Goal: Obtain resource: Obtain resource

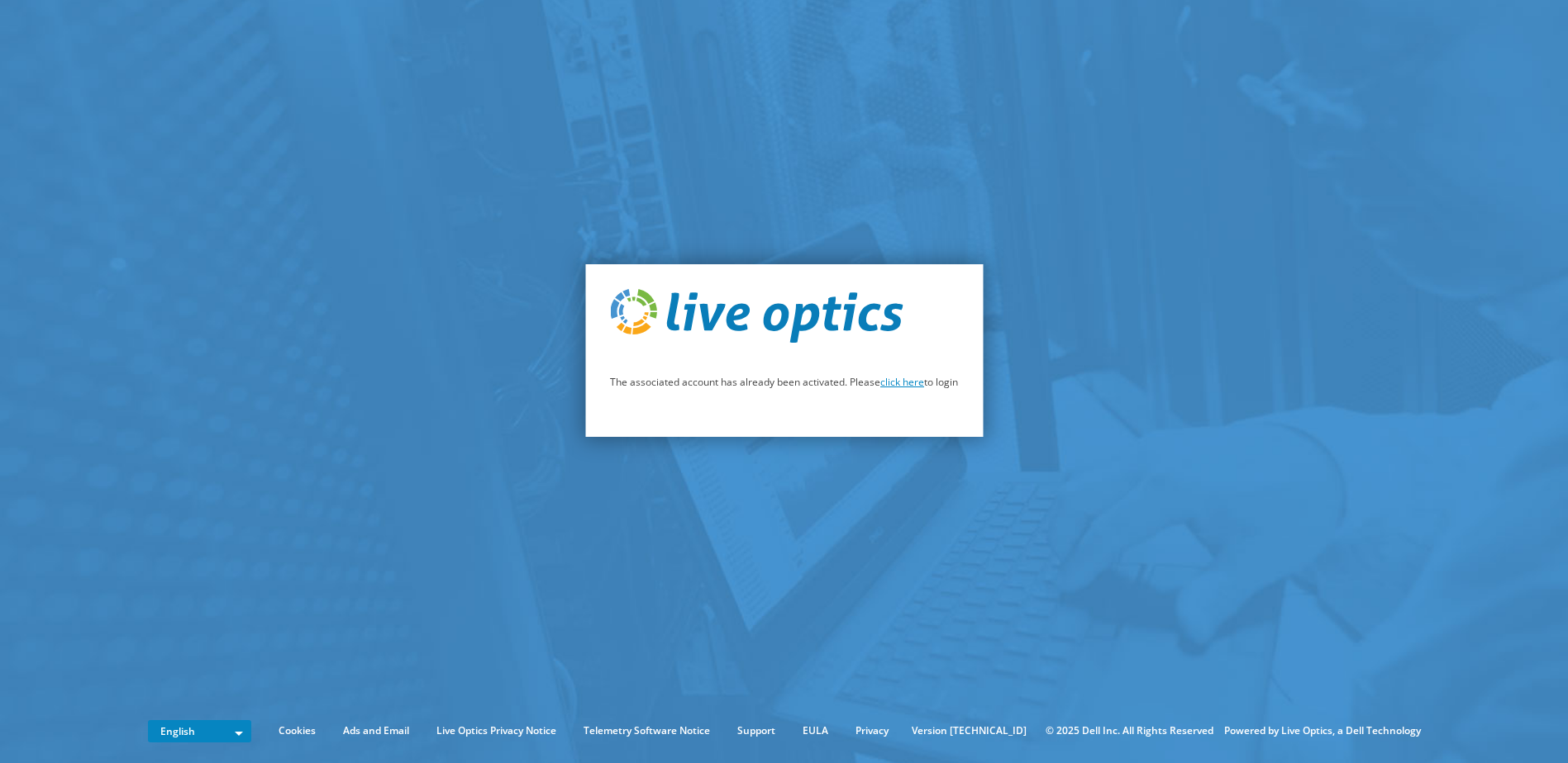
click at [898, 385] on link "click here" at bounding box center [902, 382] width 44 height 14
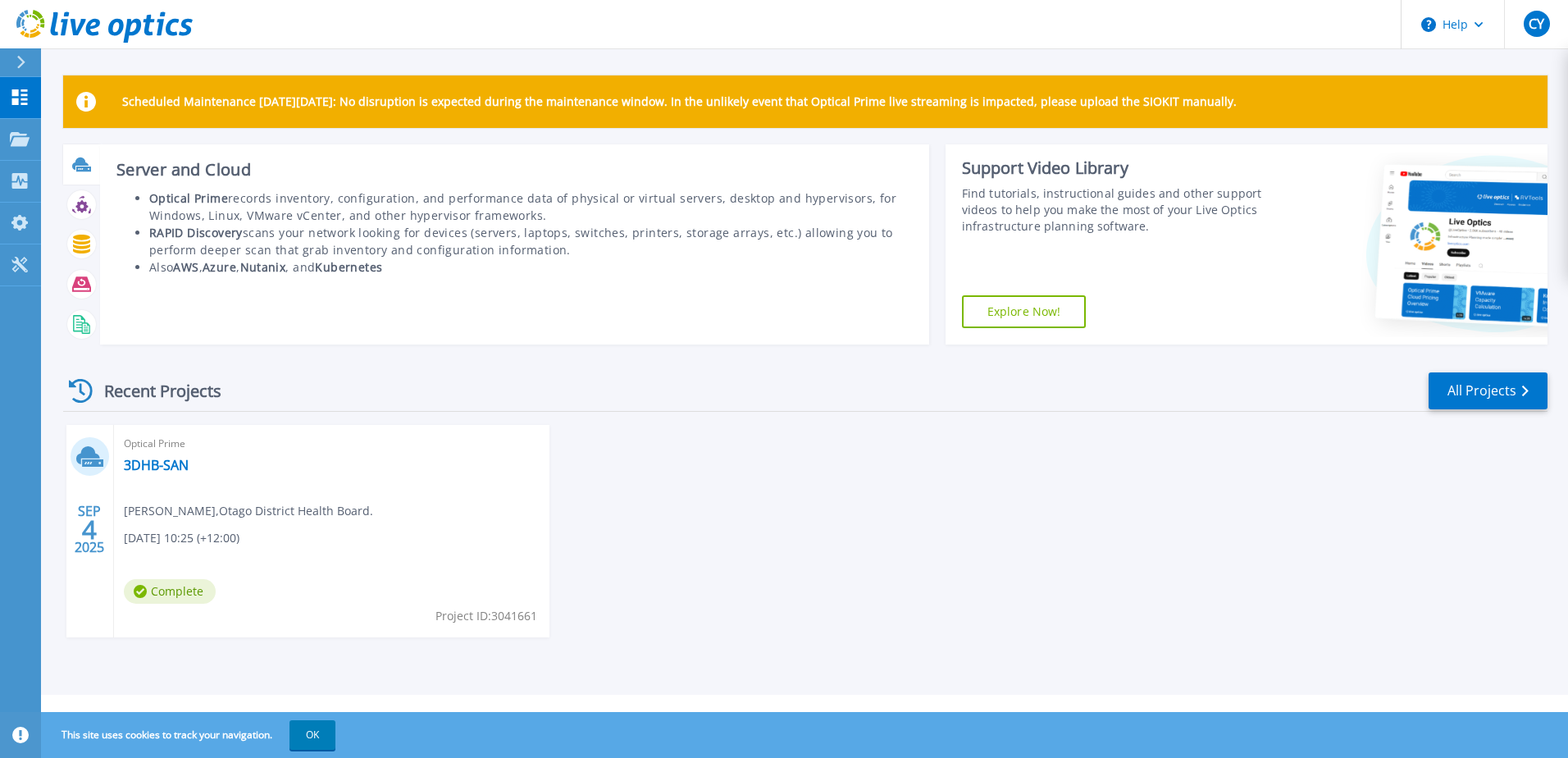
click at [81, 166] on icon at bounding box center [81, 164] width 19 height 19
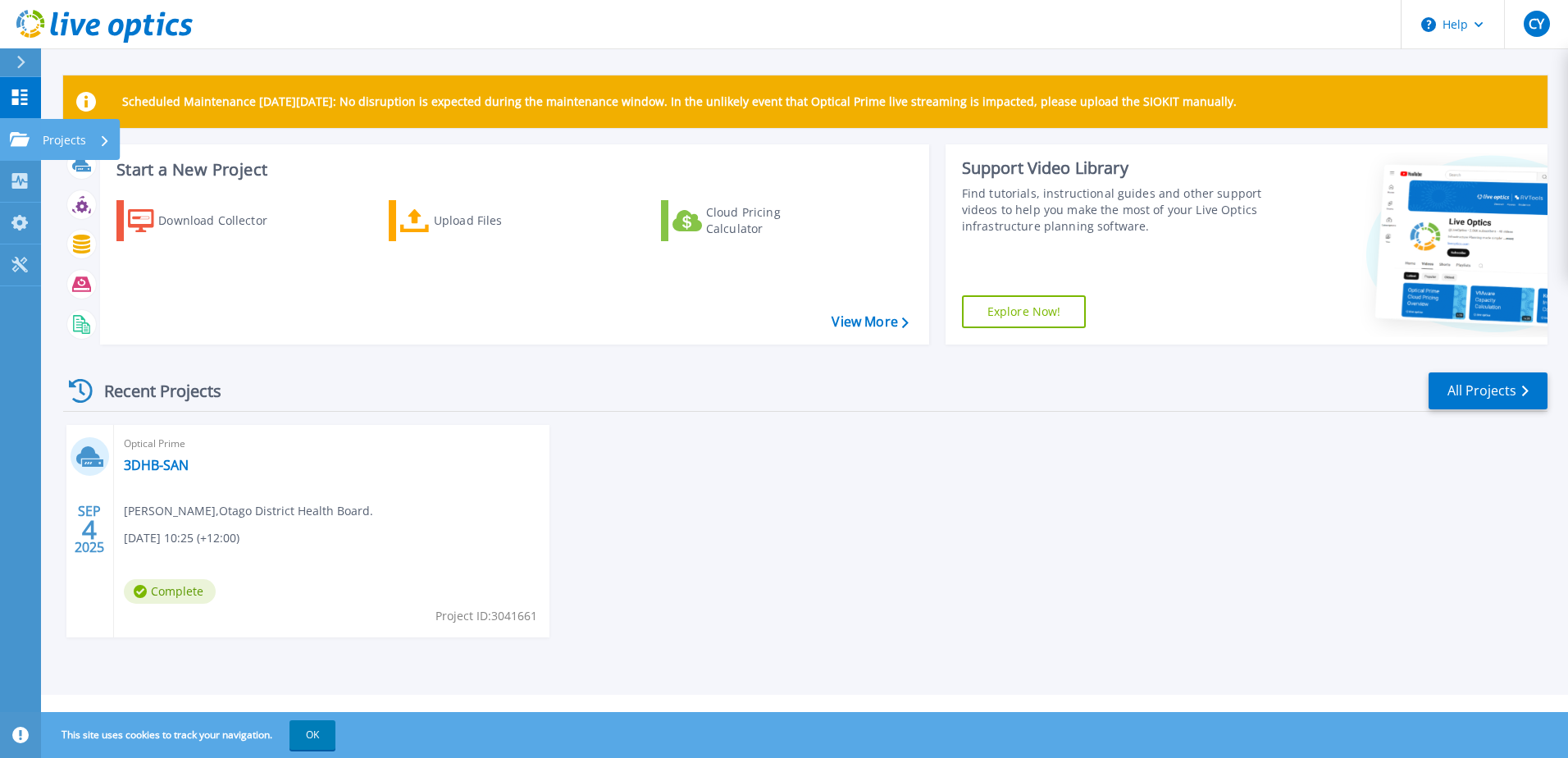
click at [20, 133] on icon at bounding box center [20, 139] width 20 height 14
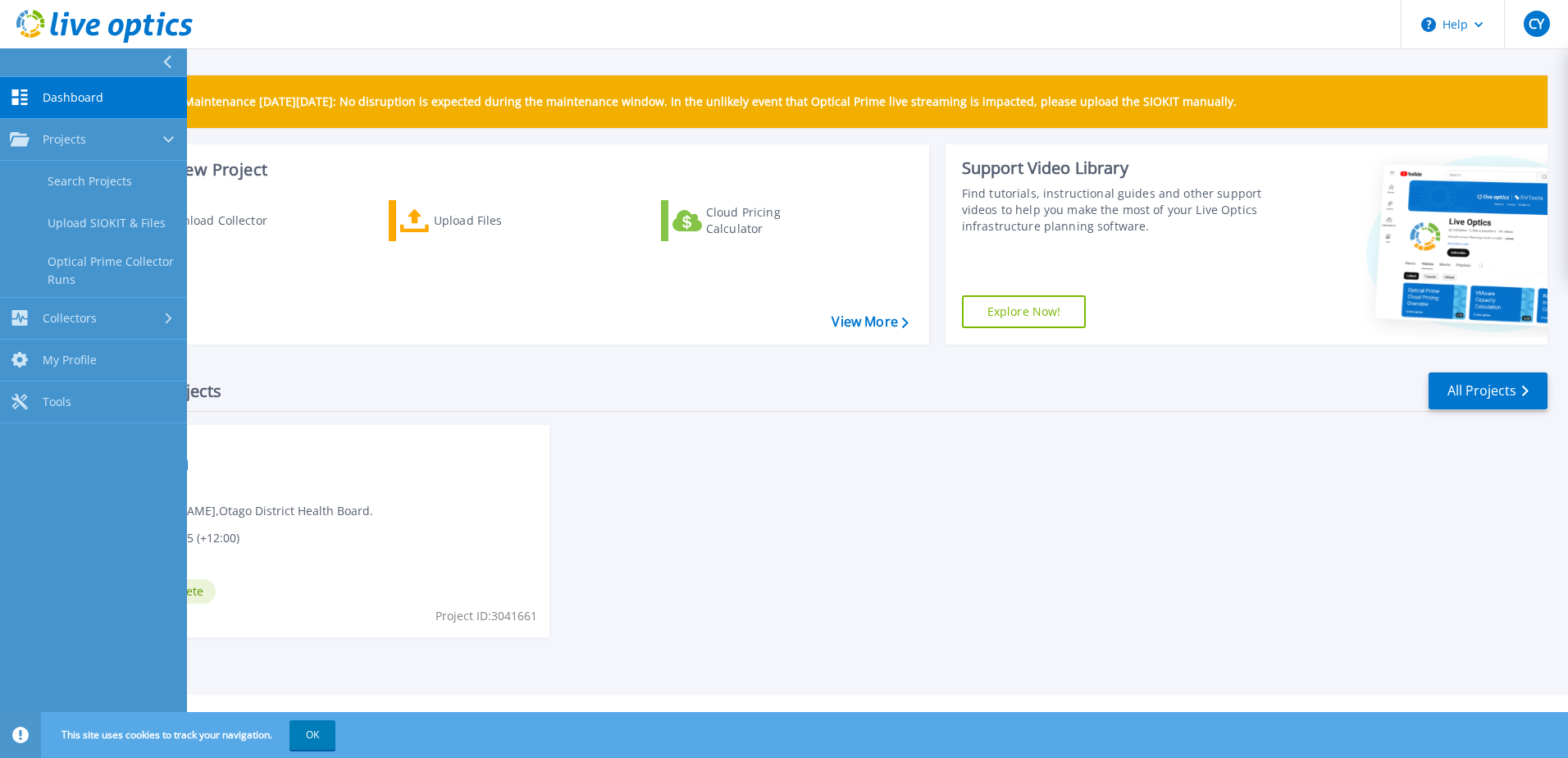
click at [580, 384] on div "Recent Projects All Projects" at bounding box center [805, 391] width 1485 height 41
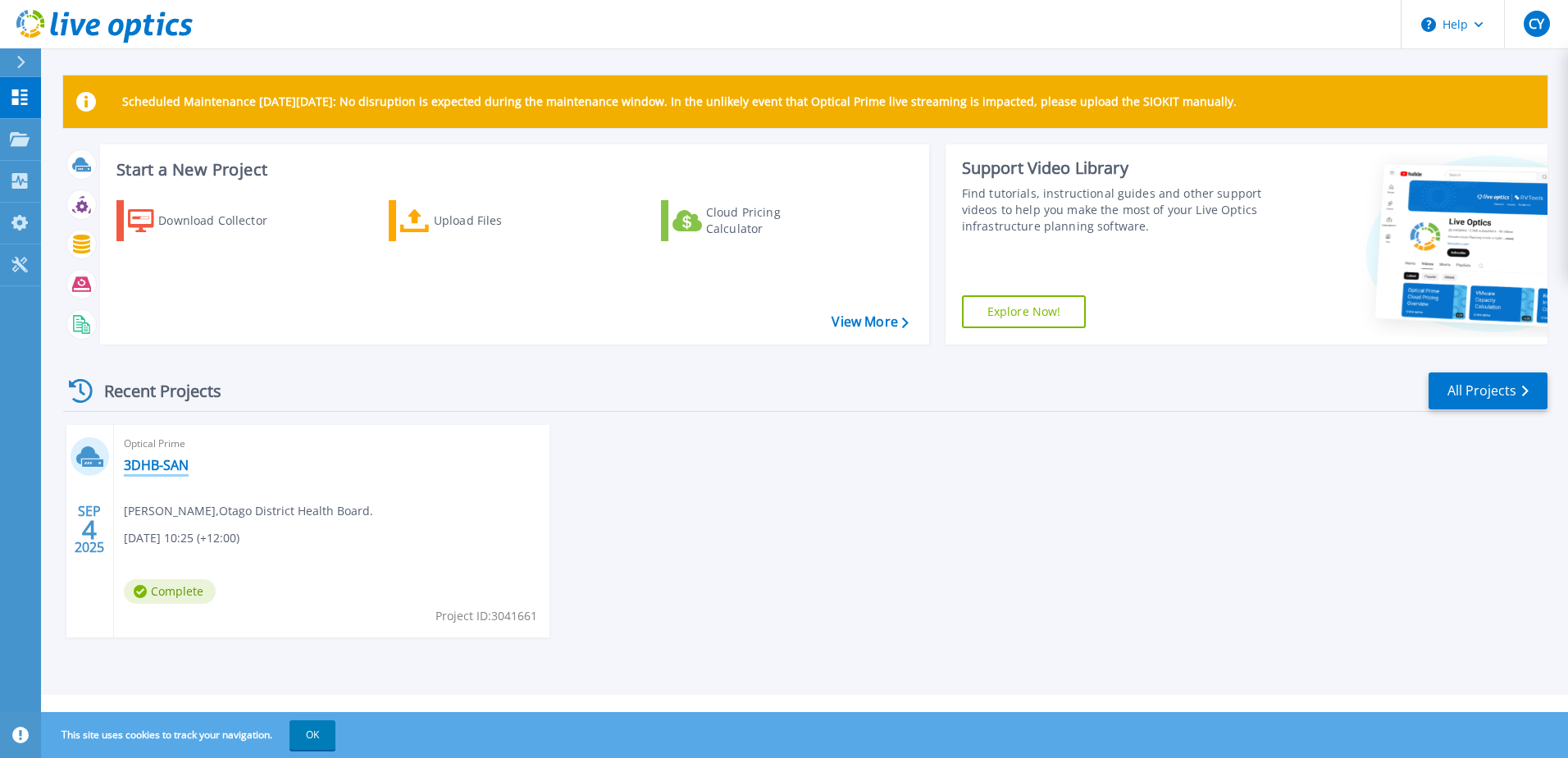
click at [152, 461] on link "3DHB-SAN" at bounding box center [156, 466] width 65 height 16
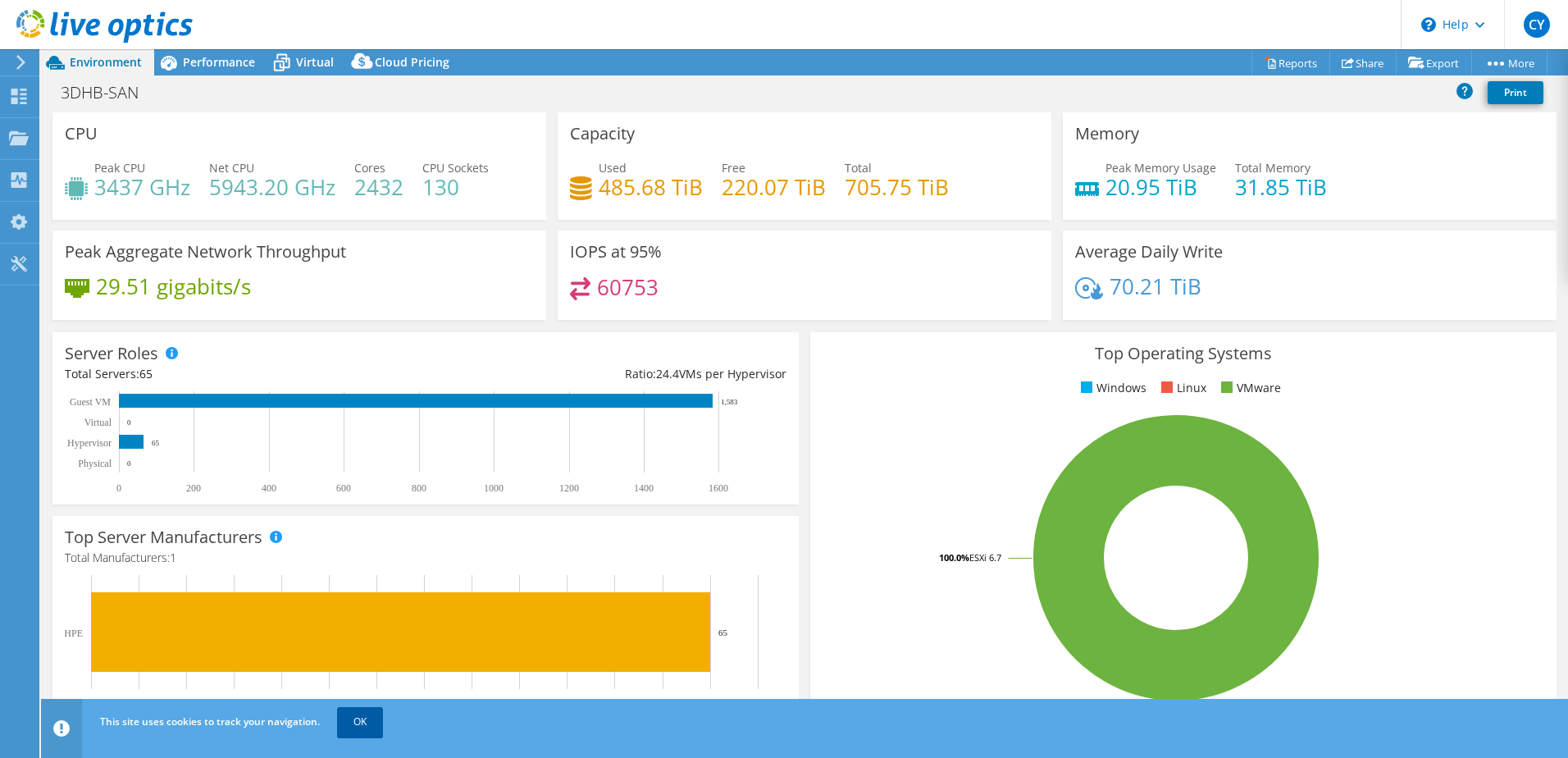
click at [360, 719] on link "OK" at bounding box center [360, 722] width 46 height 29
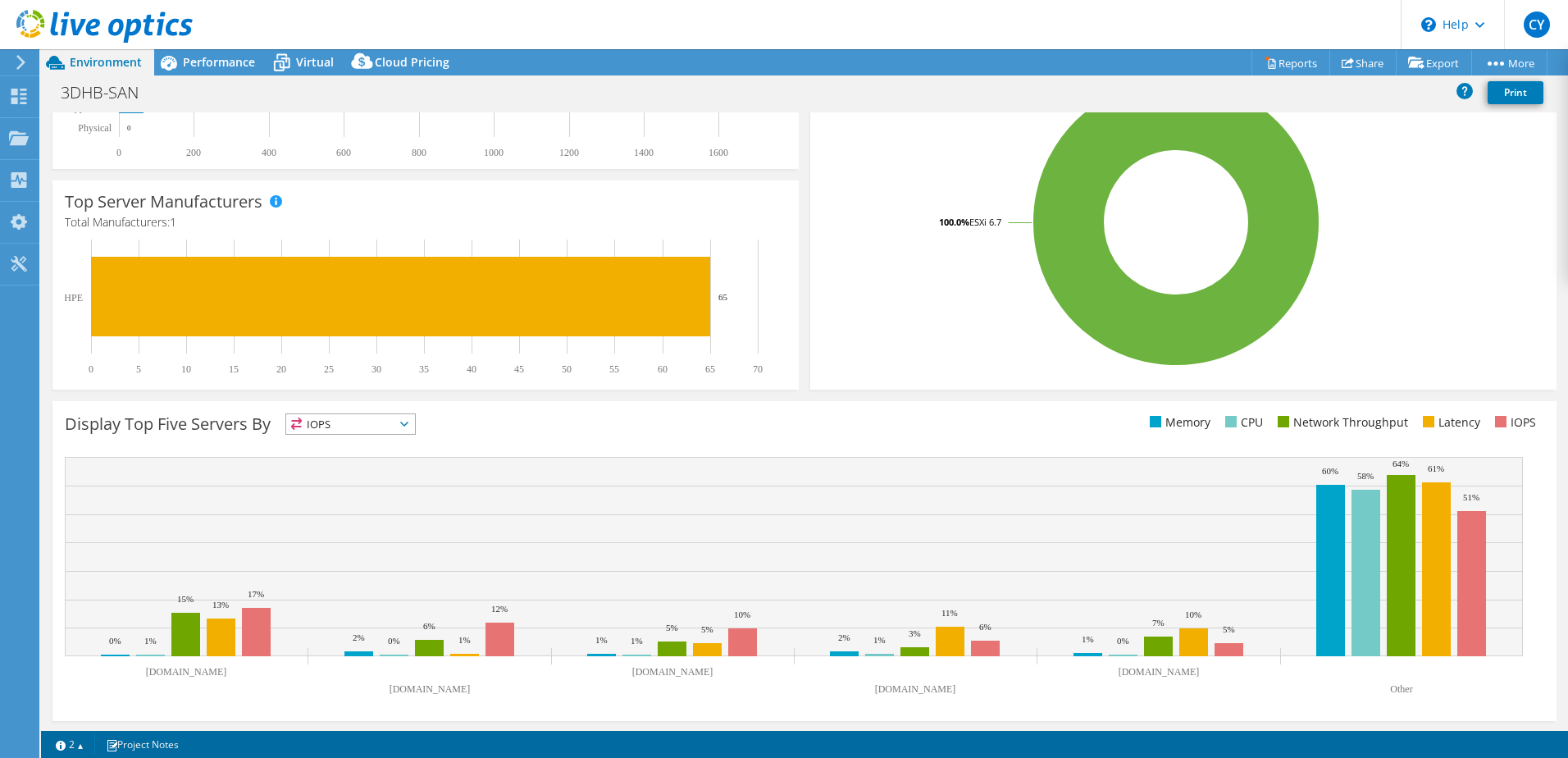
scroll to position [337, 0]
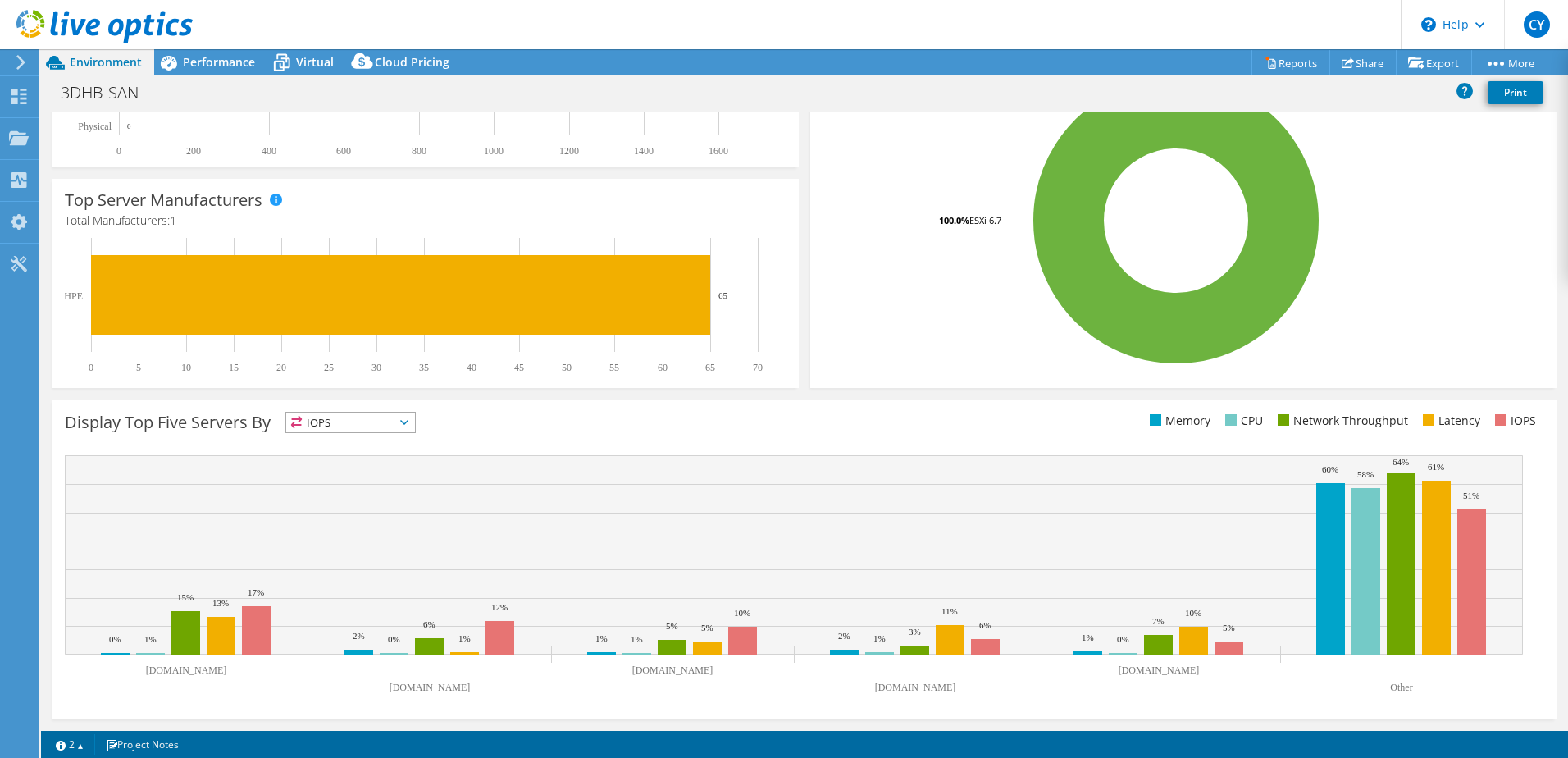
click at [408, 424] on icon at bounding box center [404, 422] width 8 height 5
click at [341, 463] on li "Memory" at bounding box center [350, 467] width 129 height 23
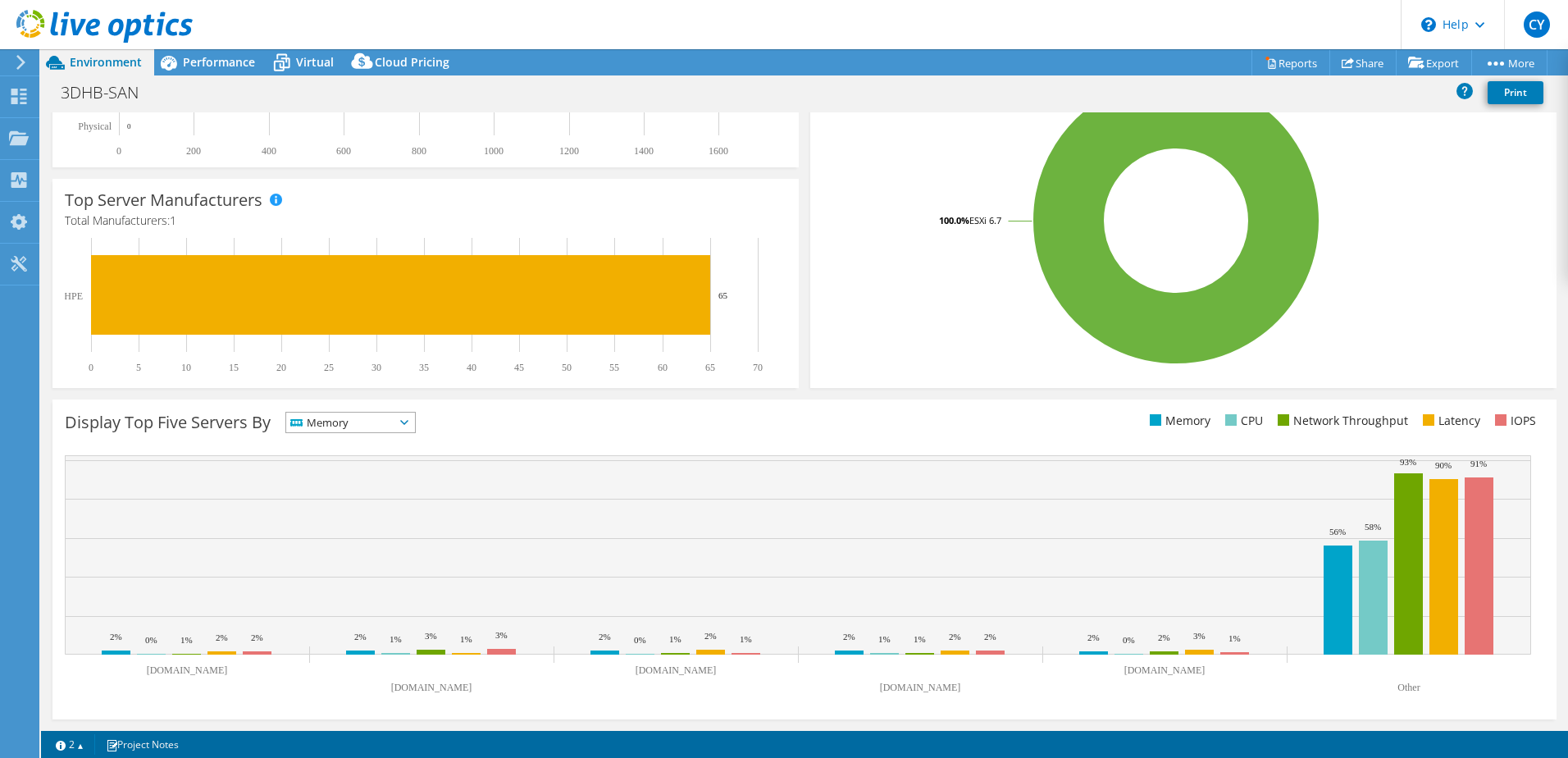
click at [409, 421] on icon at bounding box center [404, 422] width 8 height 5
click at [327, 490] on li "CPU" at bounding box center [350, 490] width 129 height 23
click at [409, 422] on icon at bounding box center [404, 422] width 8 height 5
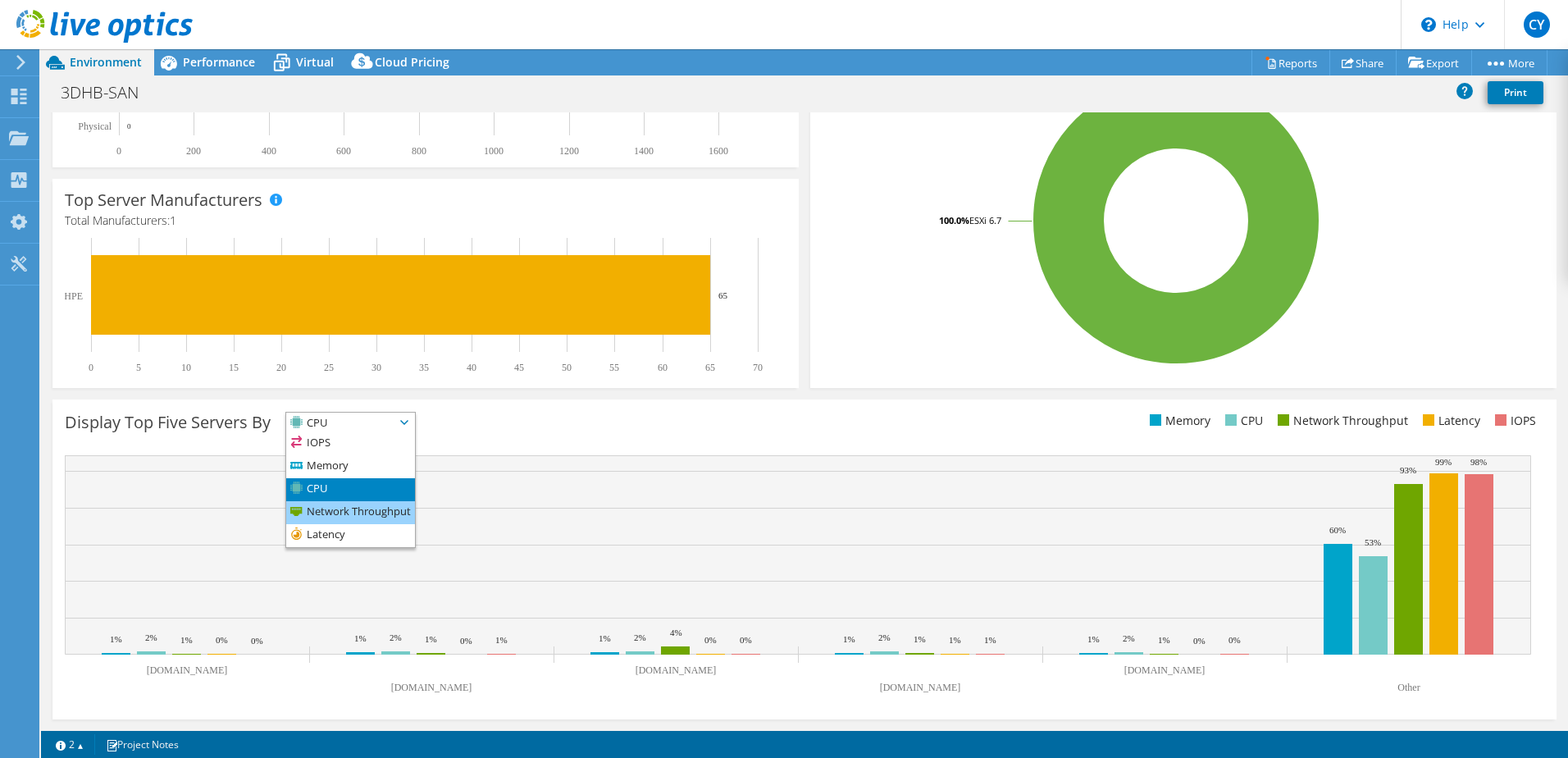
click at [338, 507] on li "Network Throughput" at bounding box center [350, 512] width 129 height 23
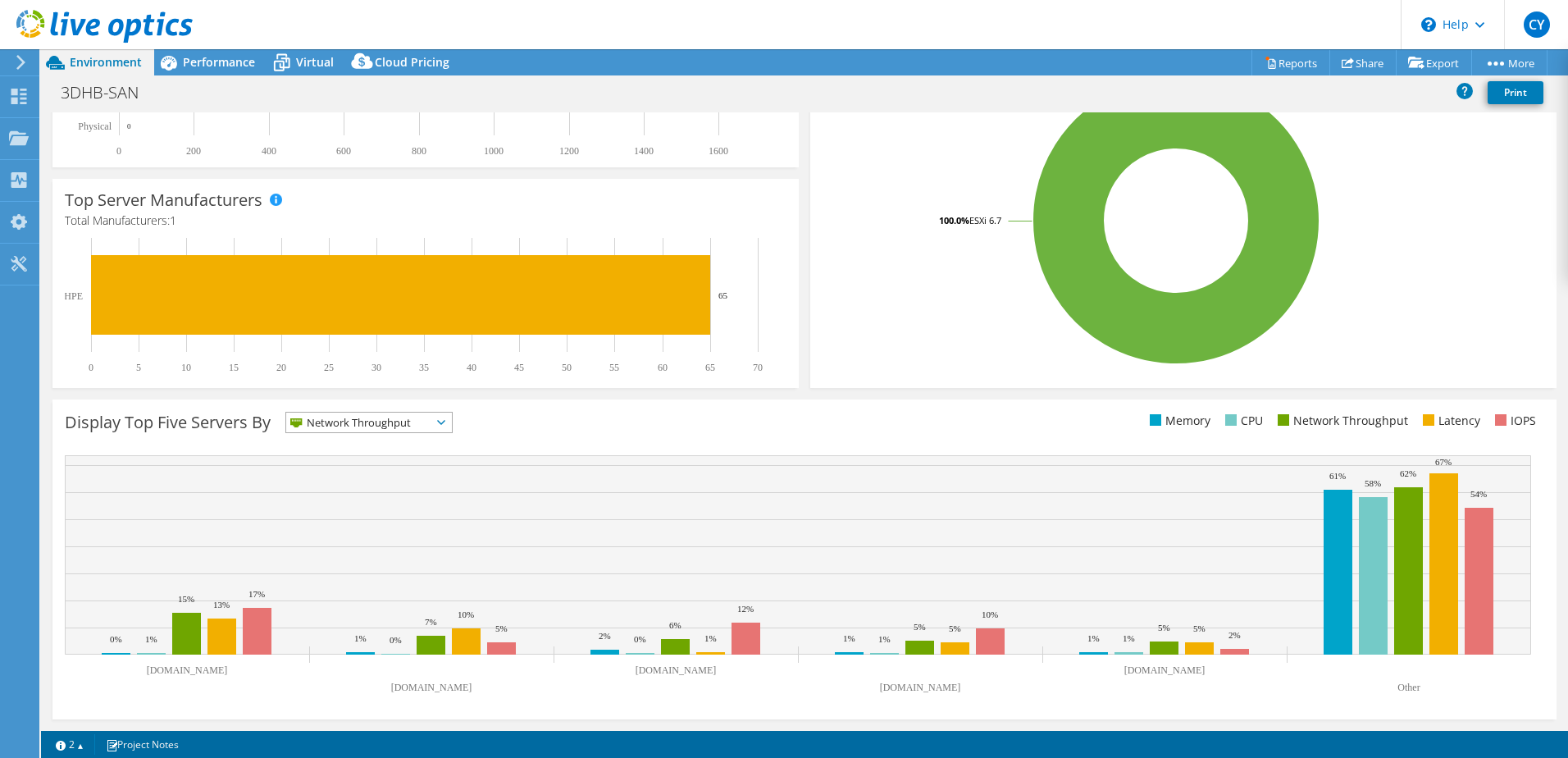
click at [449, 421] on span "Network Throughput" at bounding box center [370, 423] width 166 height 20
click at [340, 534] on li "Latency" at bounding box center [370, 535] width 166 height 23
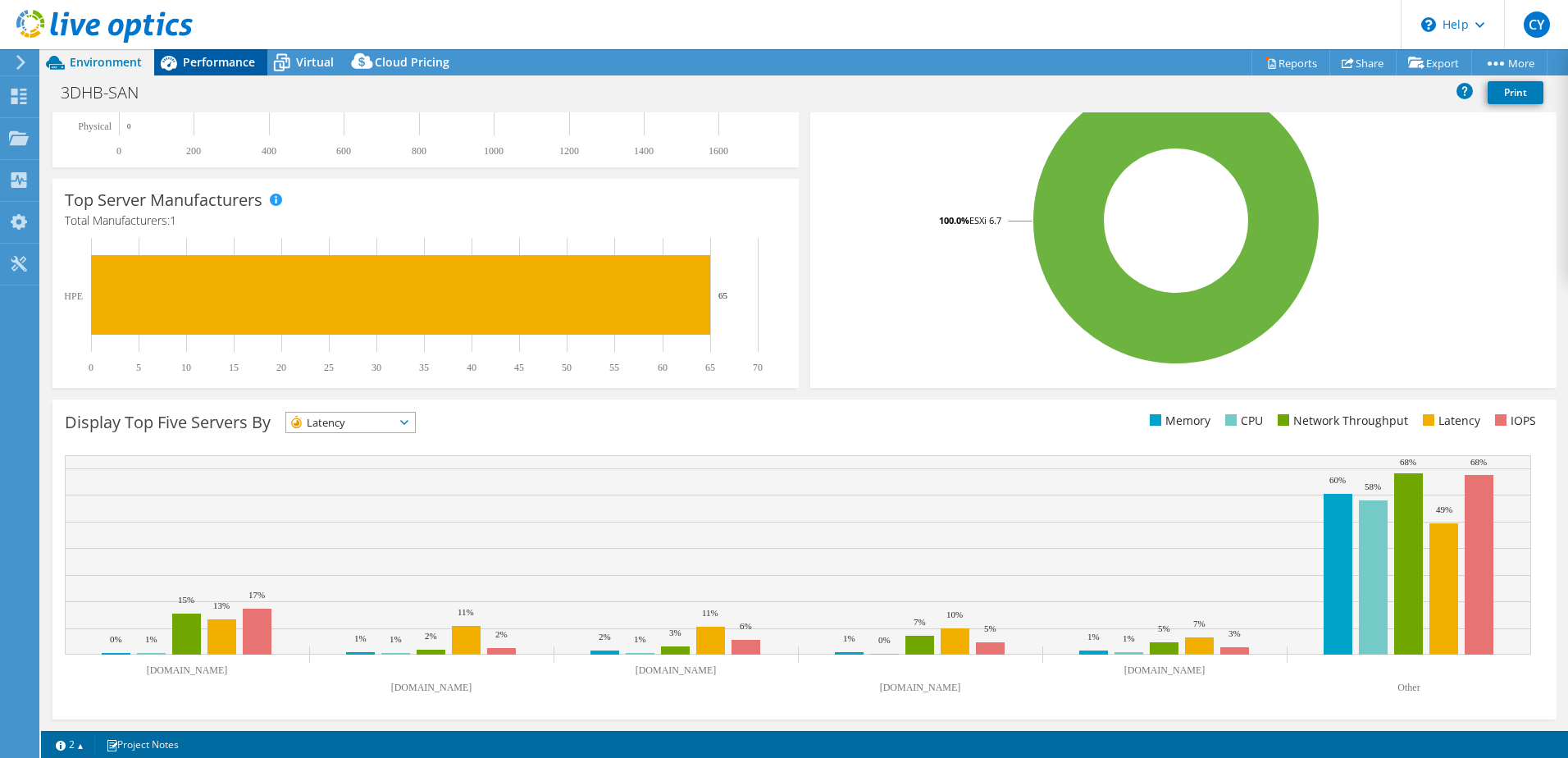
click at [215, 58] on span "Performance" at bounding box center [218, 61] width 72 height 16
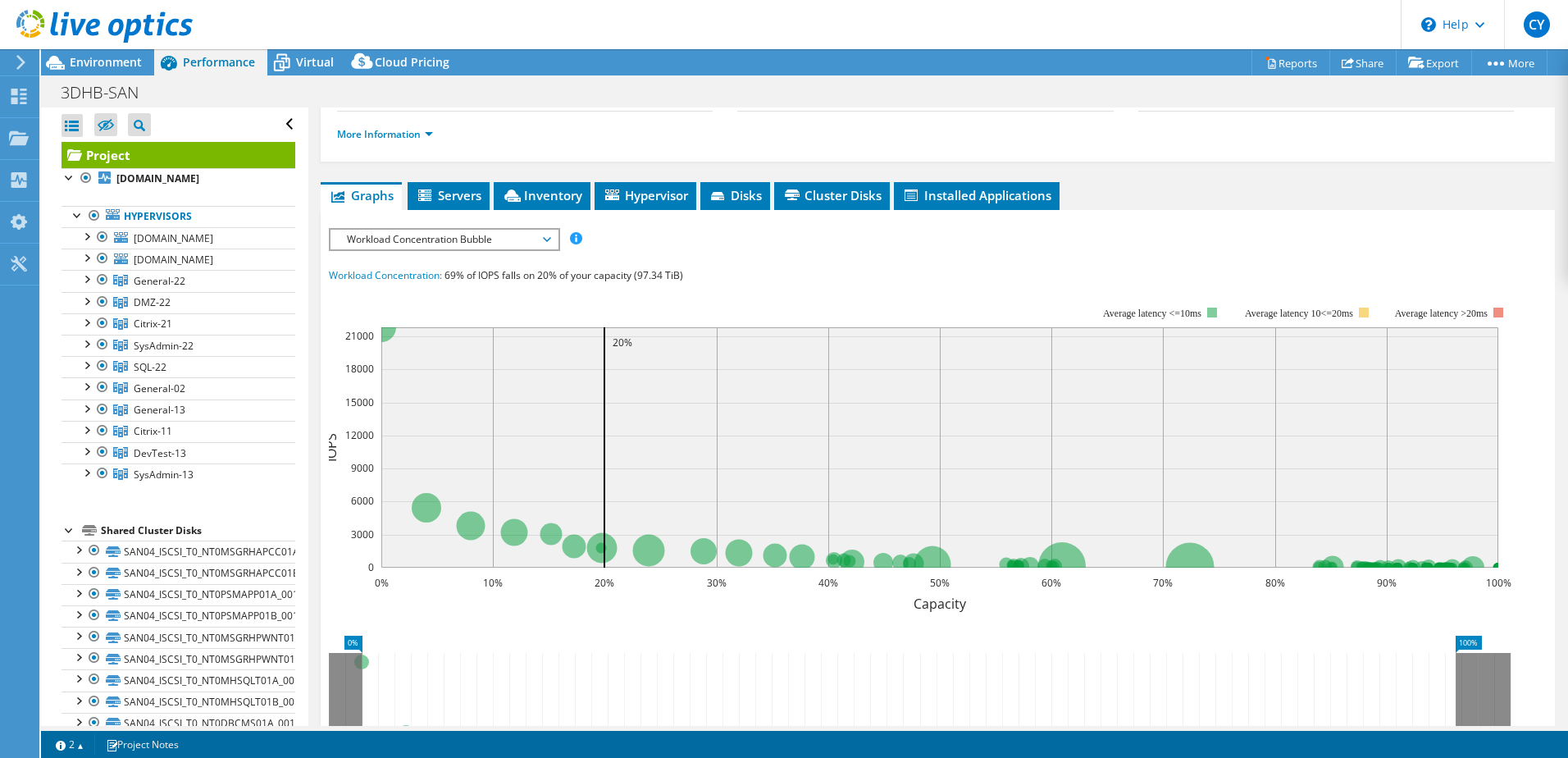
scroll to position [247, 0]
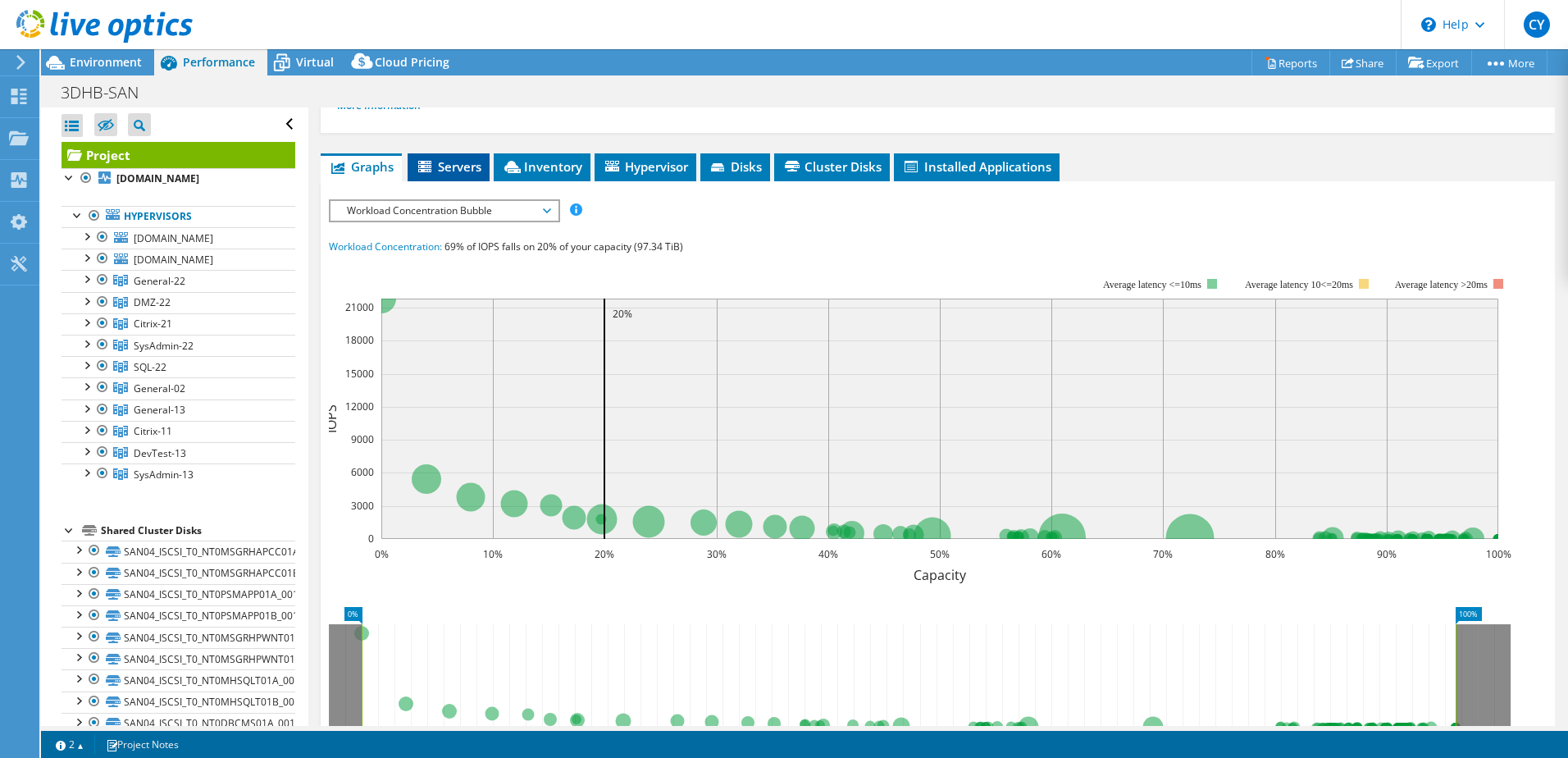
click at [439, 168] on span "Servers" at bounding box center [449, 166] width 66 height 16
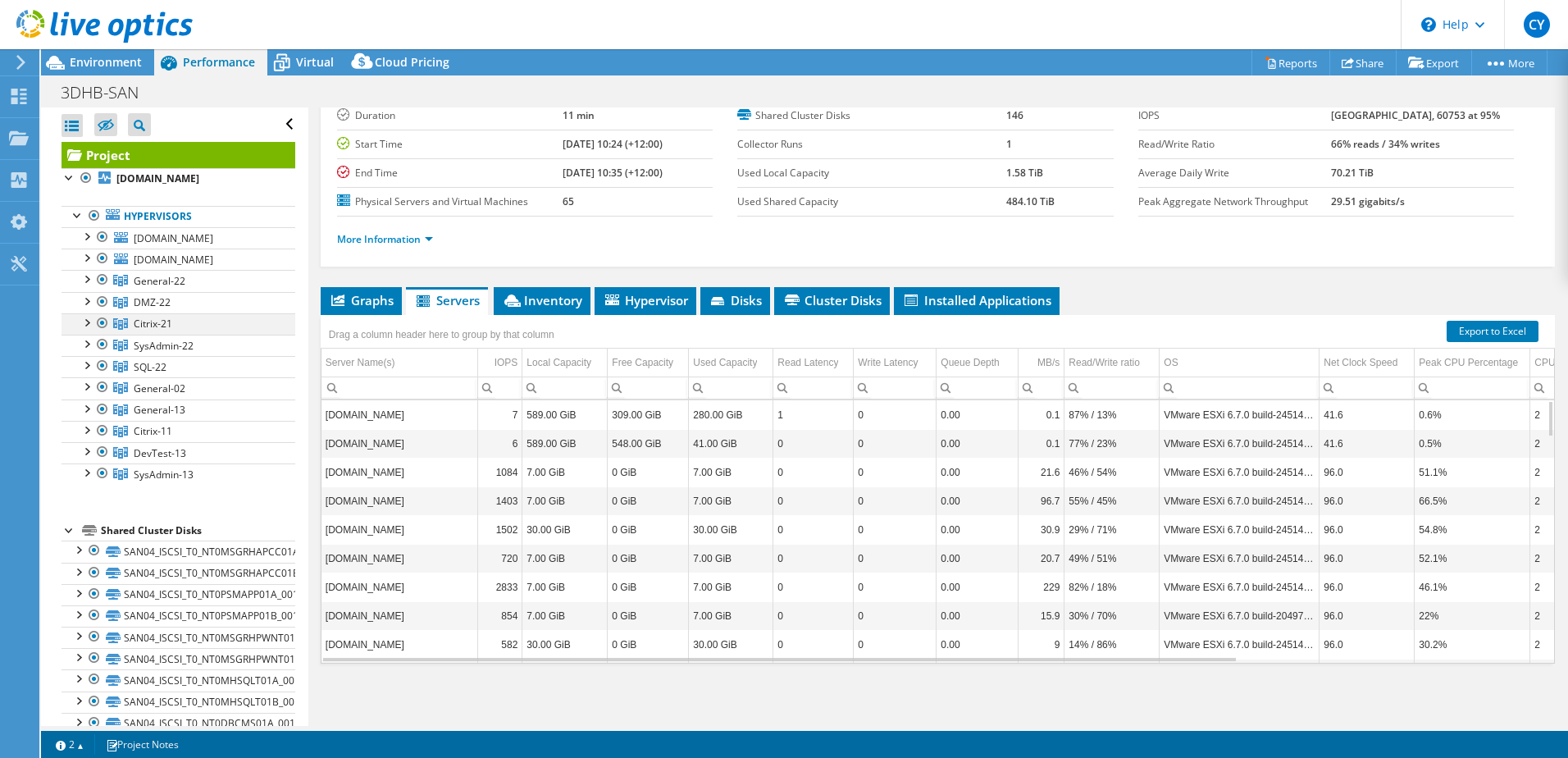
click at [87, 323] on div at bounding box center [86, 321] width 16 height 16
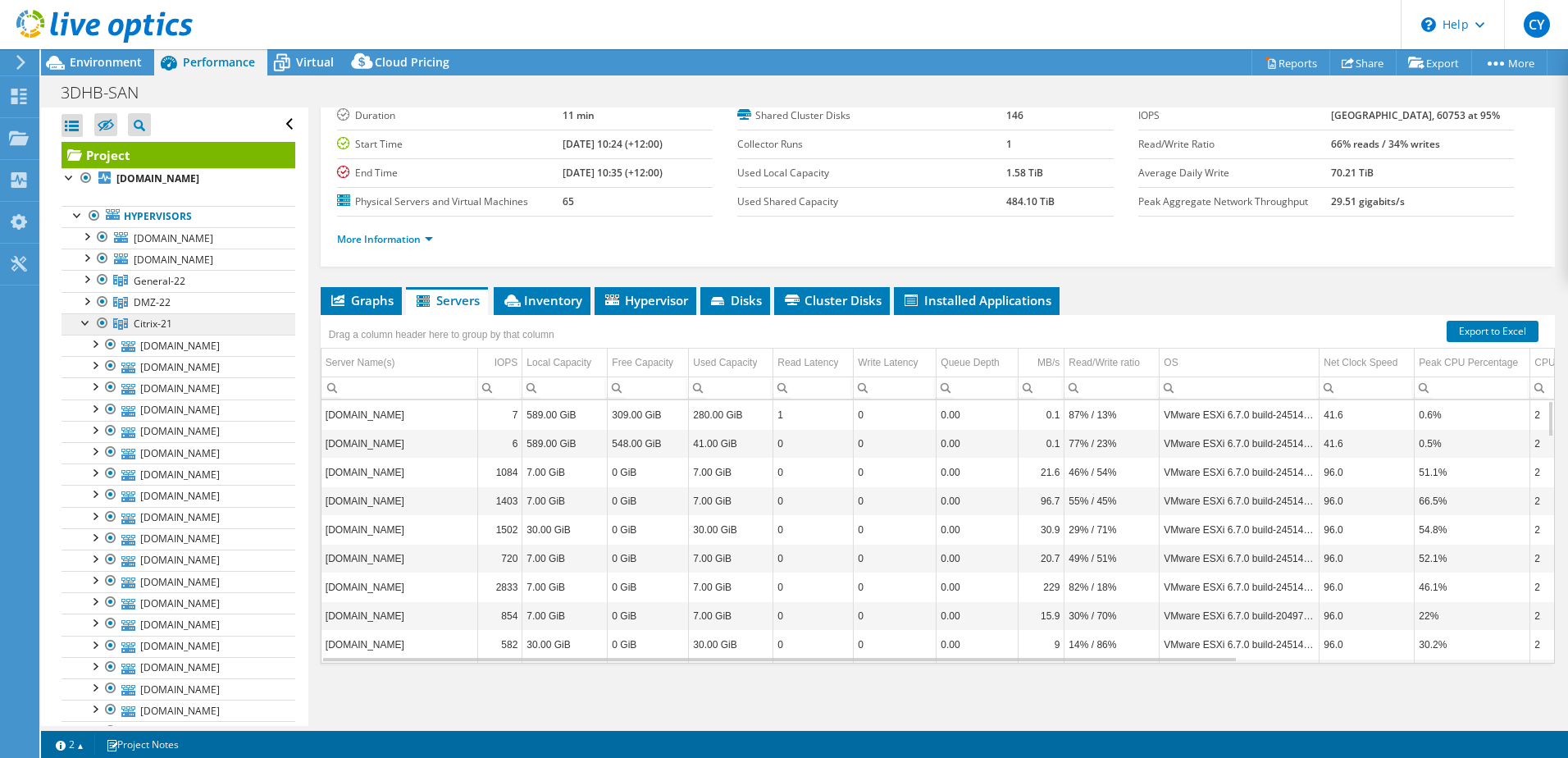
click at [141, 321] on span "Citrix-21" at bounding box center [152, 323] width 38 height 14
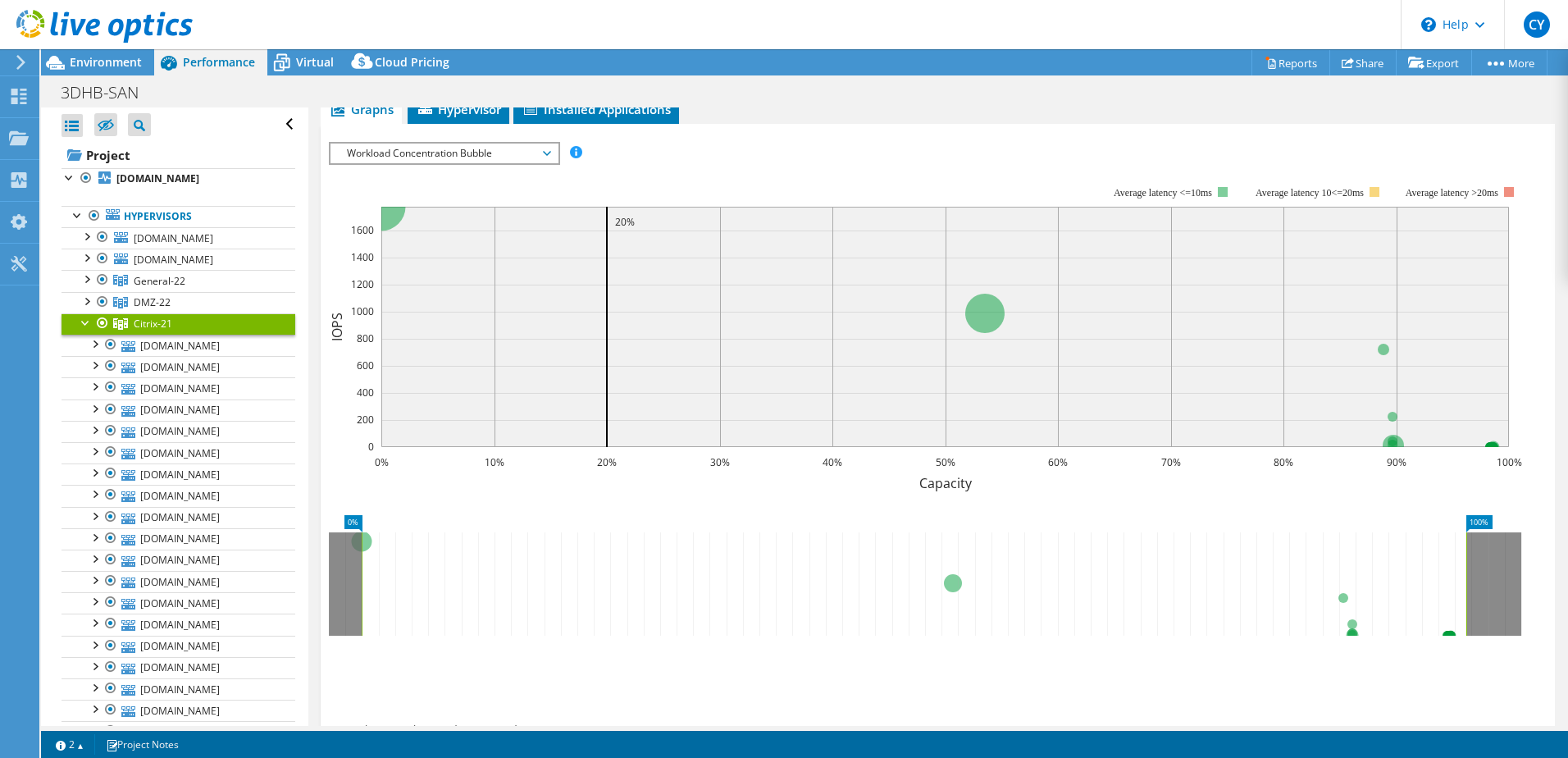
scroll to position [164, 0]
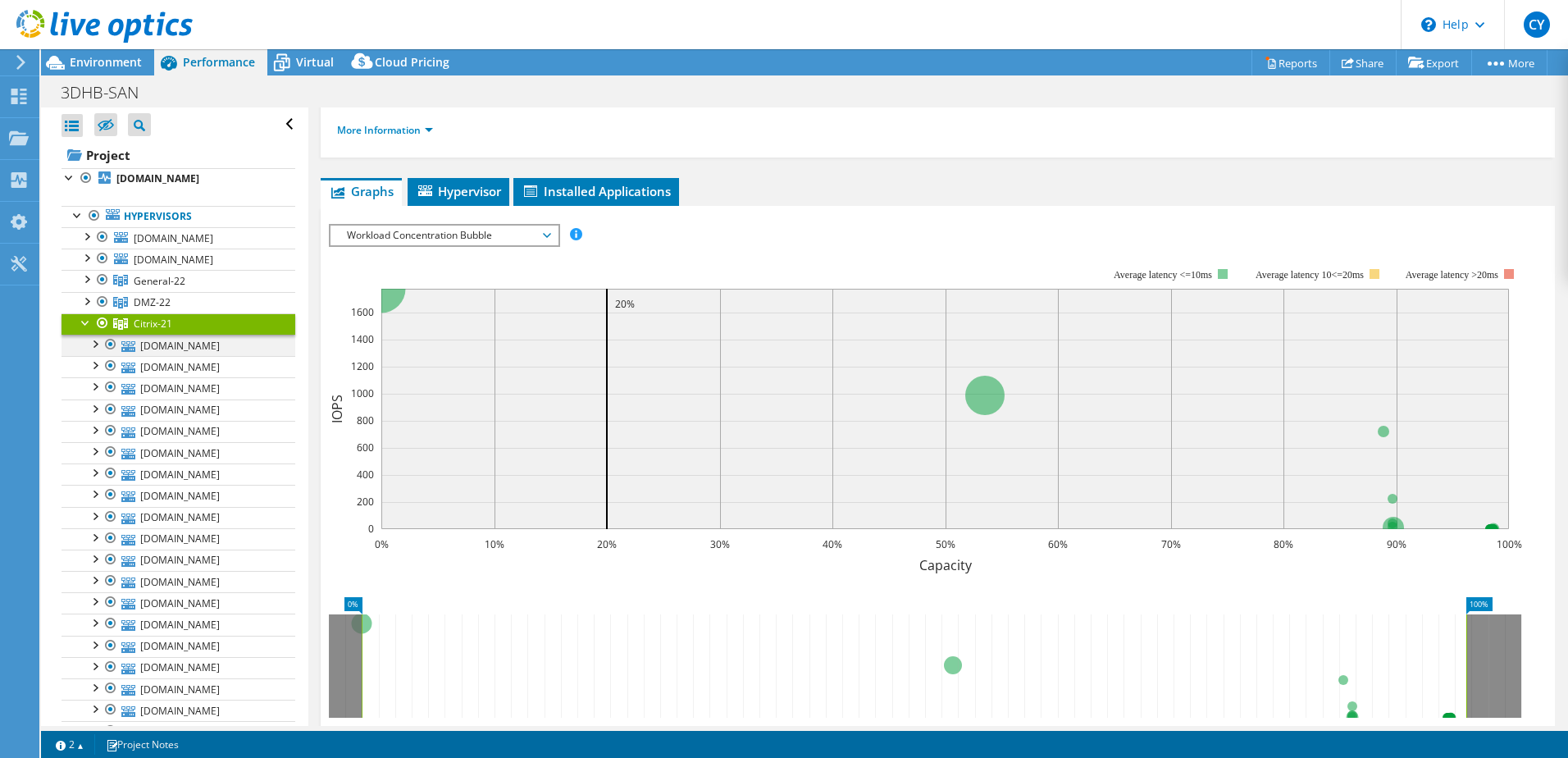
click at [97, 345] on div at bounding box center [94, 343] width 16 height 16
click at [95, 342] on div at bounding box center [94, 343] width 16 height 16
click at [455, 186] on span "Hypervisor" at bounding box center [458, 191] width 85 height 16
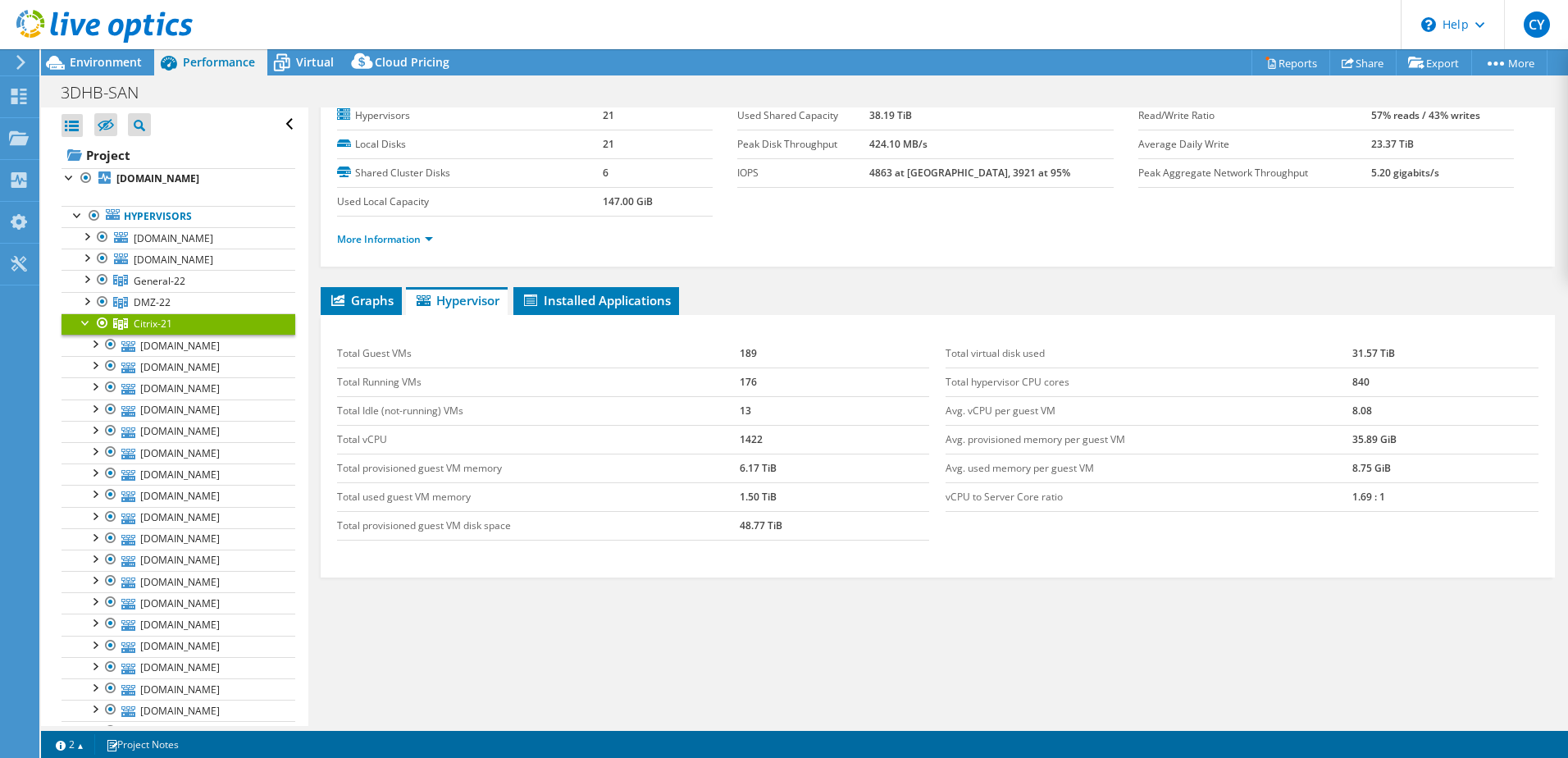
scroll to position [0, 0]
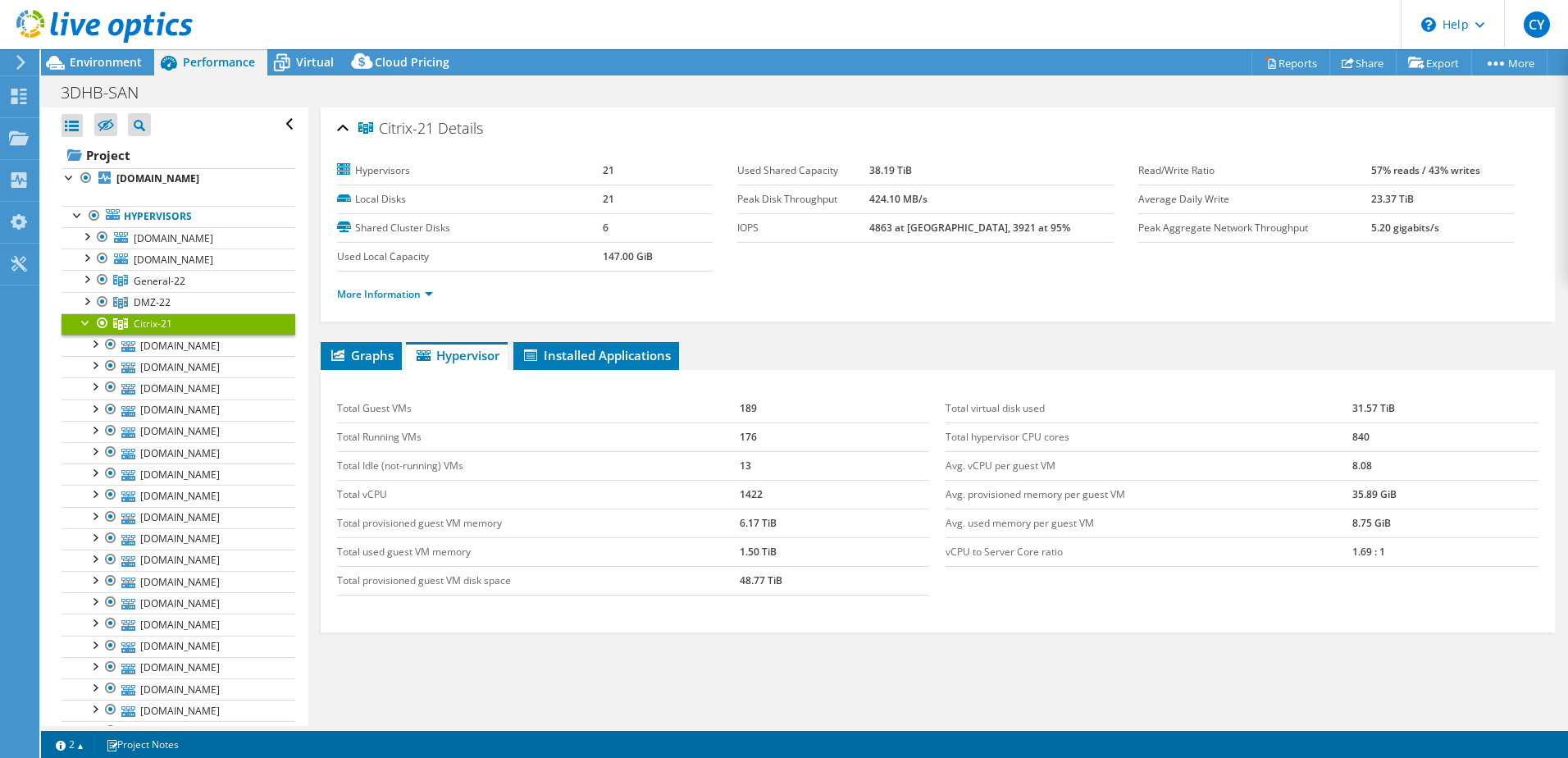
click at [87, 321] on div at bounding box center [86, 321] width 16 height 16
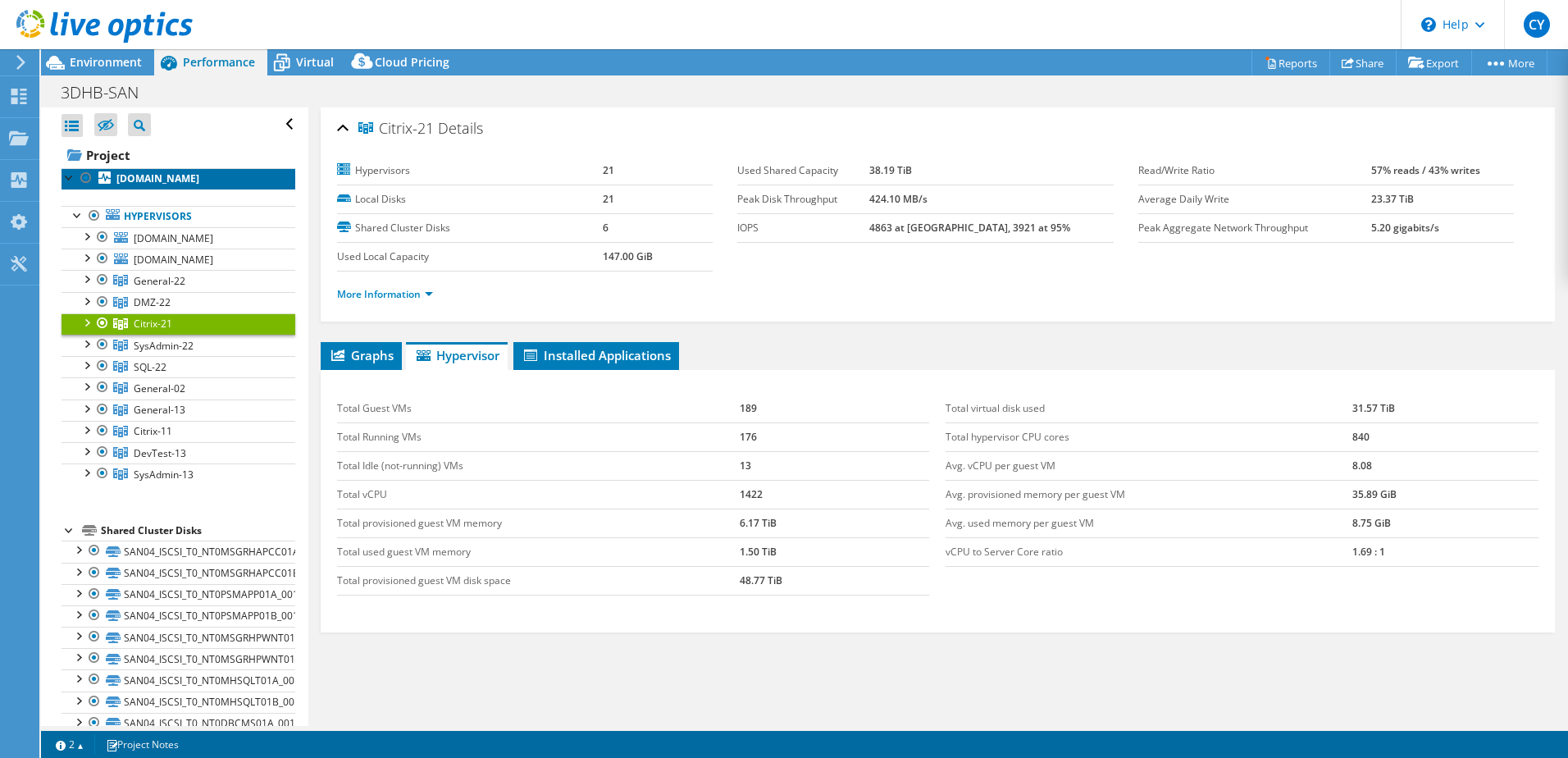
click at [191, 183] on b "wn0lxesxvap01.ad.ccdhb.health.nz" at bounding box center [158, 178] width 83 height 14
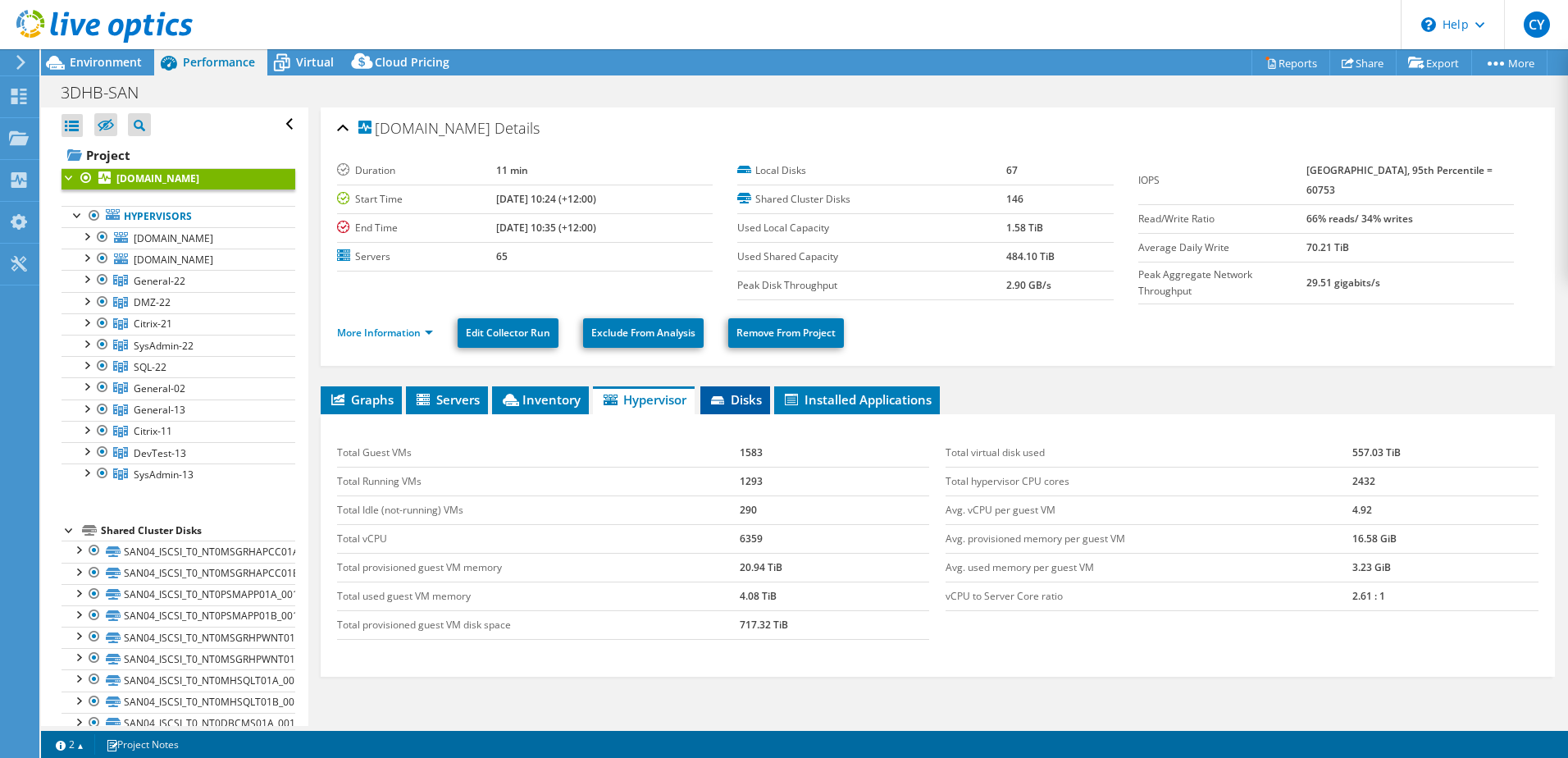
click at [742, 399] on span "Disks" at bounding box center [735, 400] width 53 height 16
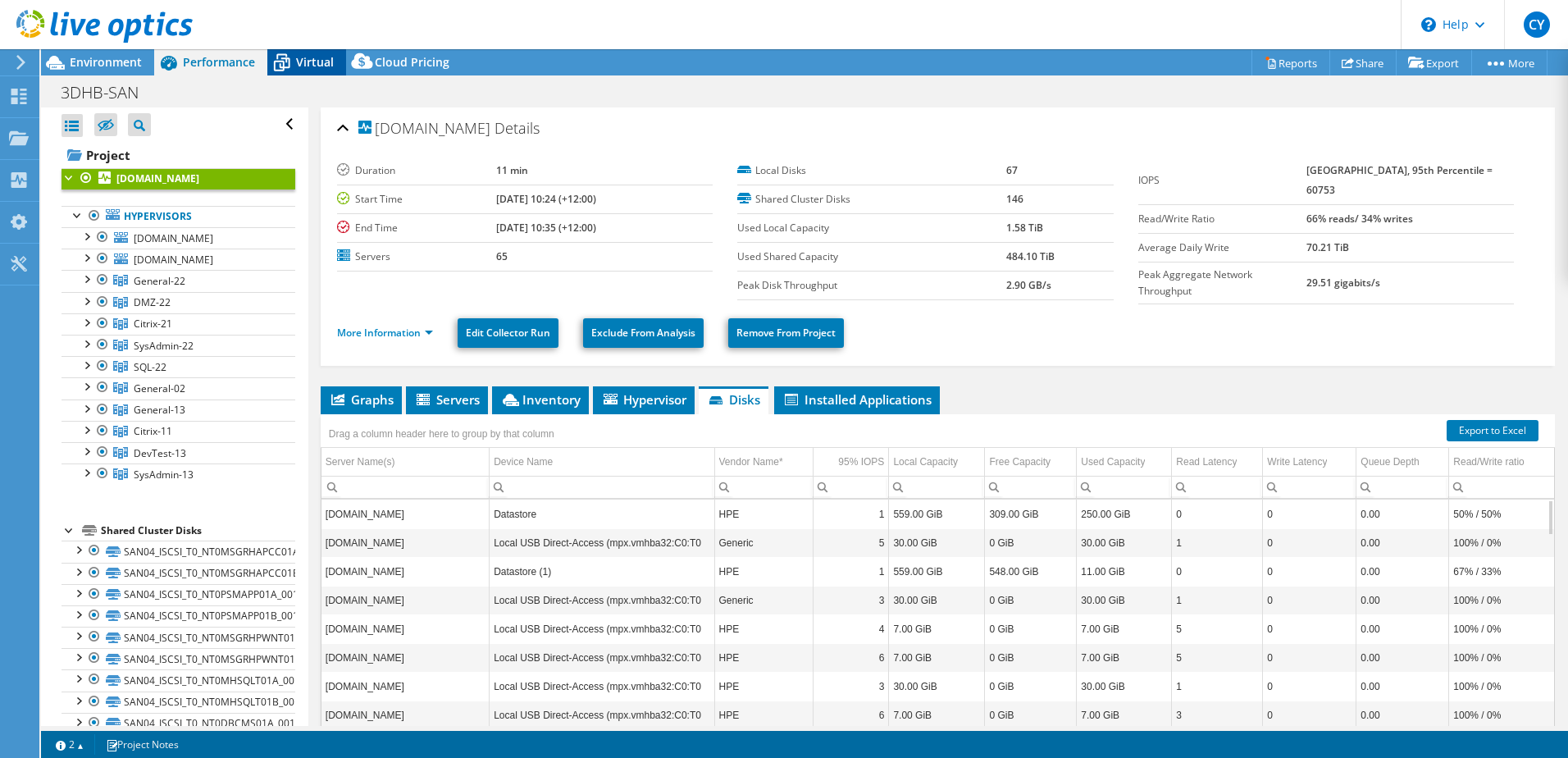
click at [309, 60] on span "Virtual" at bounding box center [314, 61] width 37 height 16
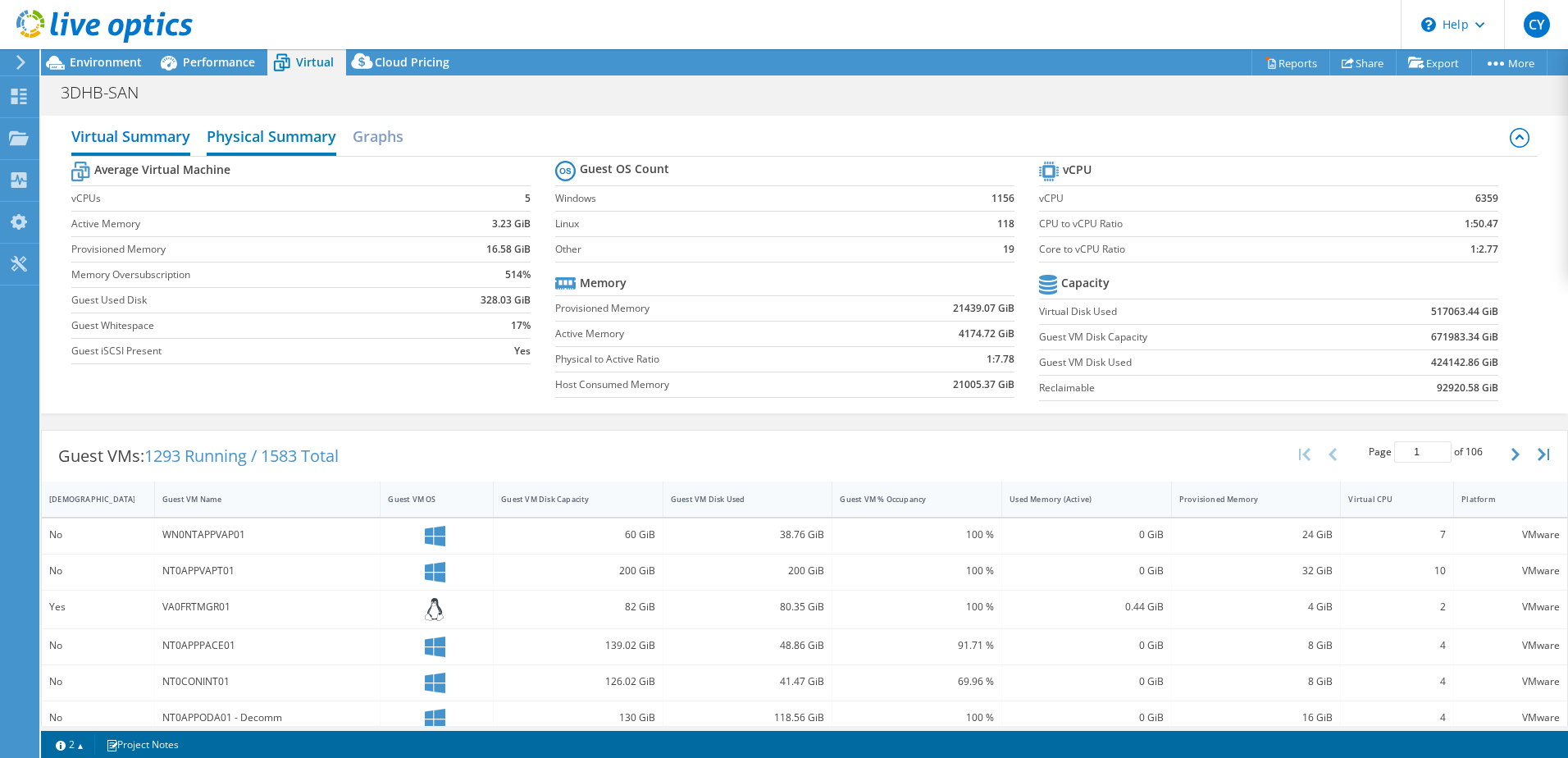
click at [291, 137] on h2 "Physical Summary" at bounding box center [271, 138] width 130 height 37
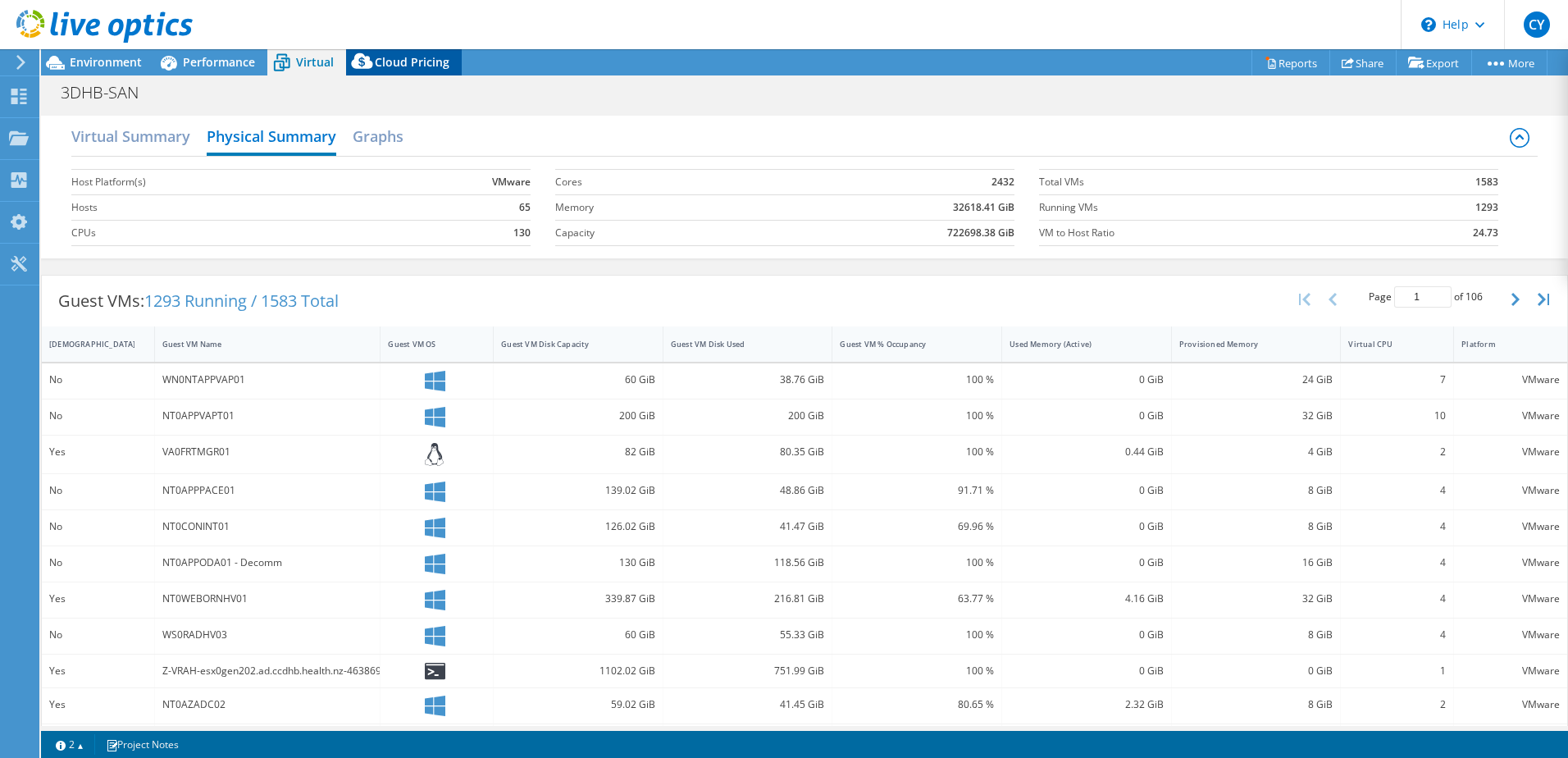
click at [401, 65] on span "Cloud Pricing" at bounding box center [413, 61] width 75 height 16
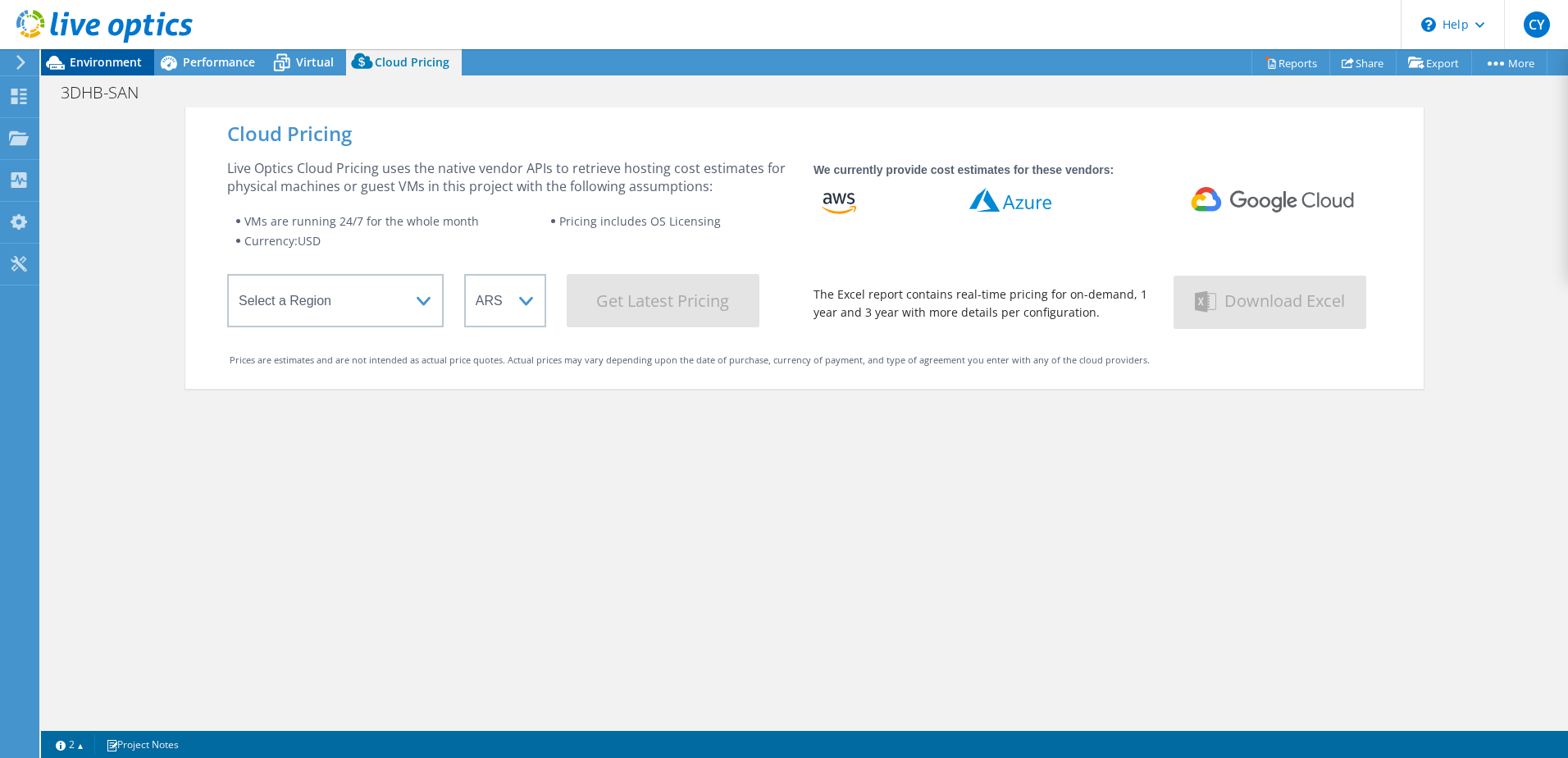
click at [99, 61] on span "Environment" at bounding box center [105, 61] width 72 height 16
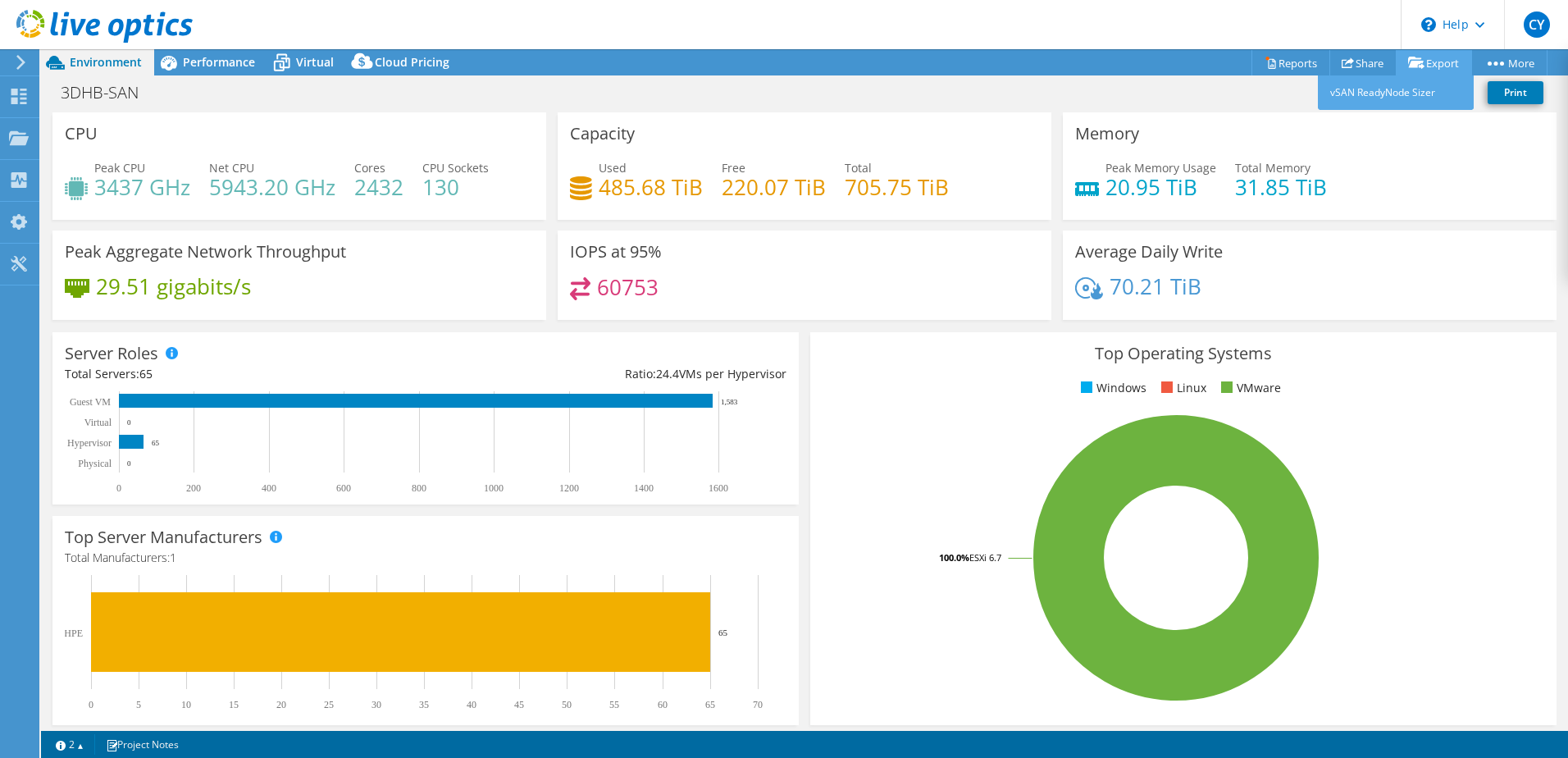
click at [1423, 65] on link "Export" at bounding box center [1435, 63] width 77 height 26
click at [1372, 92] on link "vSAN ReadyNode Sizer" at bounding box center [1396, 93] width 156 height 35
click at [1288, 66] on link "Reports" at bounding box center [1291, 63] width 78 height 26
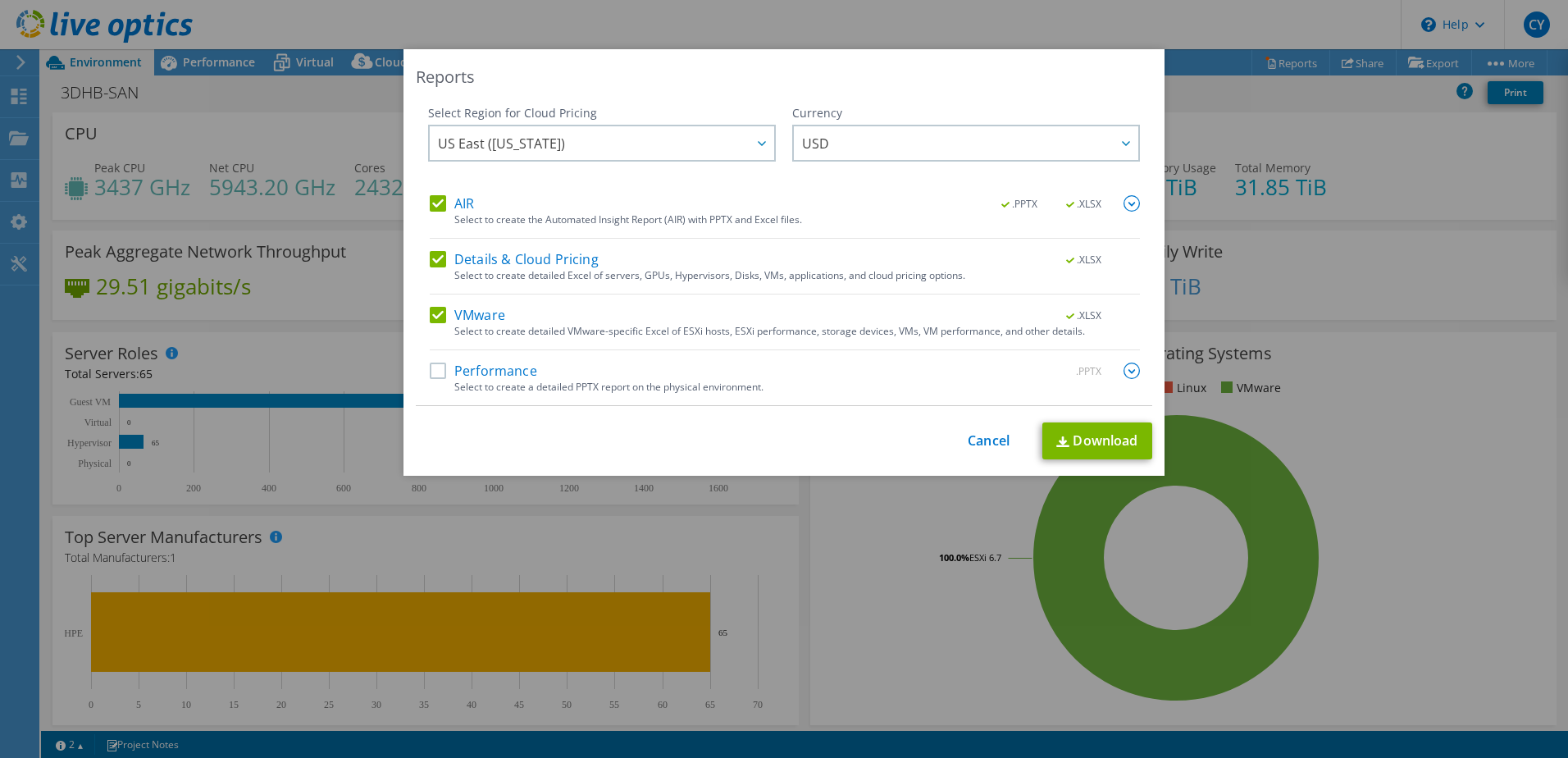
click at [430, 370] on label "Performance" at bounding box center [484, 371] width 108 height 16
click at [0, 0] on input "Performance" at bounding box center [0, 0] width 0 height 0
click at [758, 143] on icon at bounding box center [761, 143] width 8 height 5
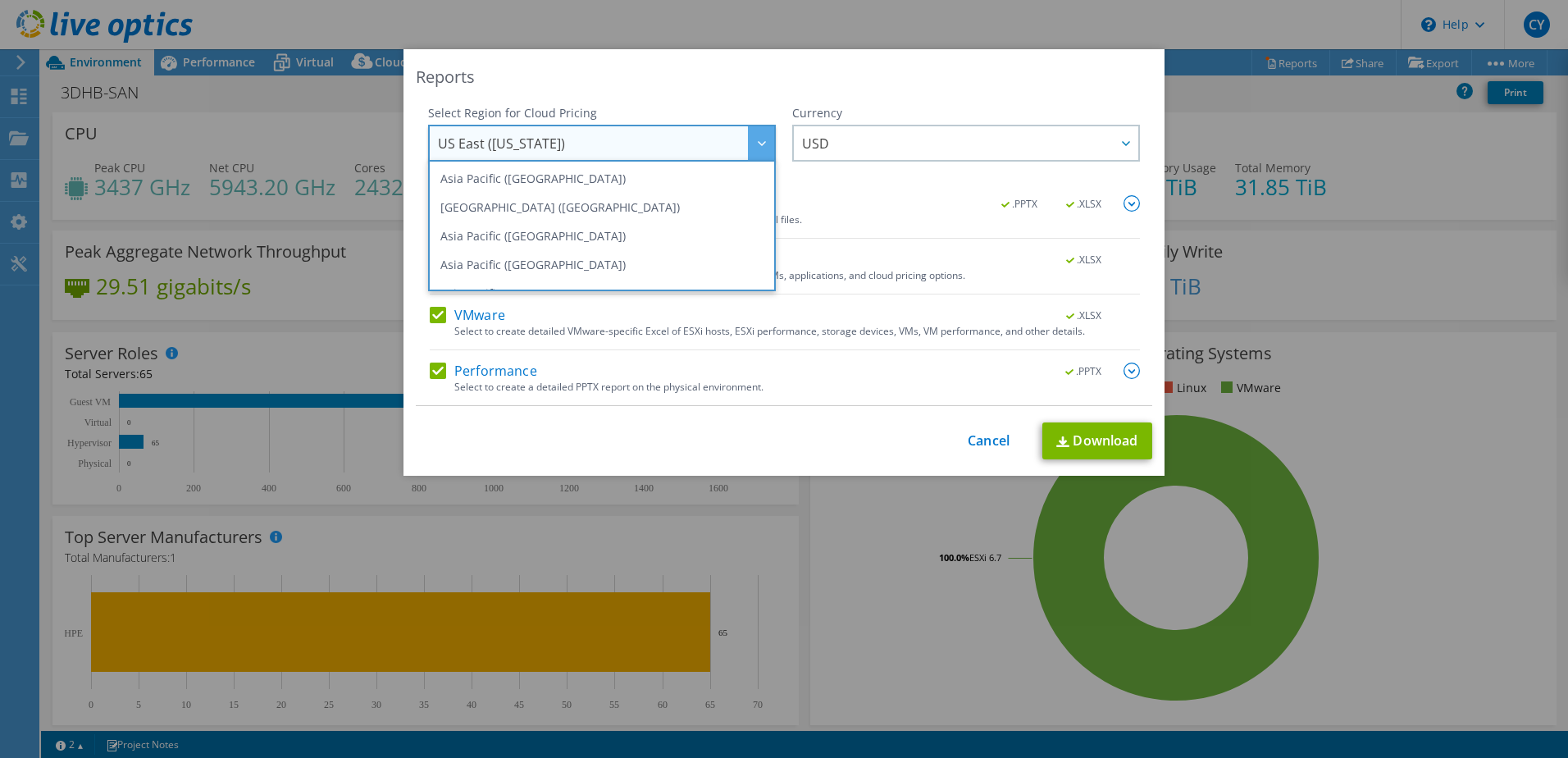
click at [710, 84] on div "Reports" at bounding box center [784, 77] width 737 height 23
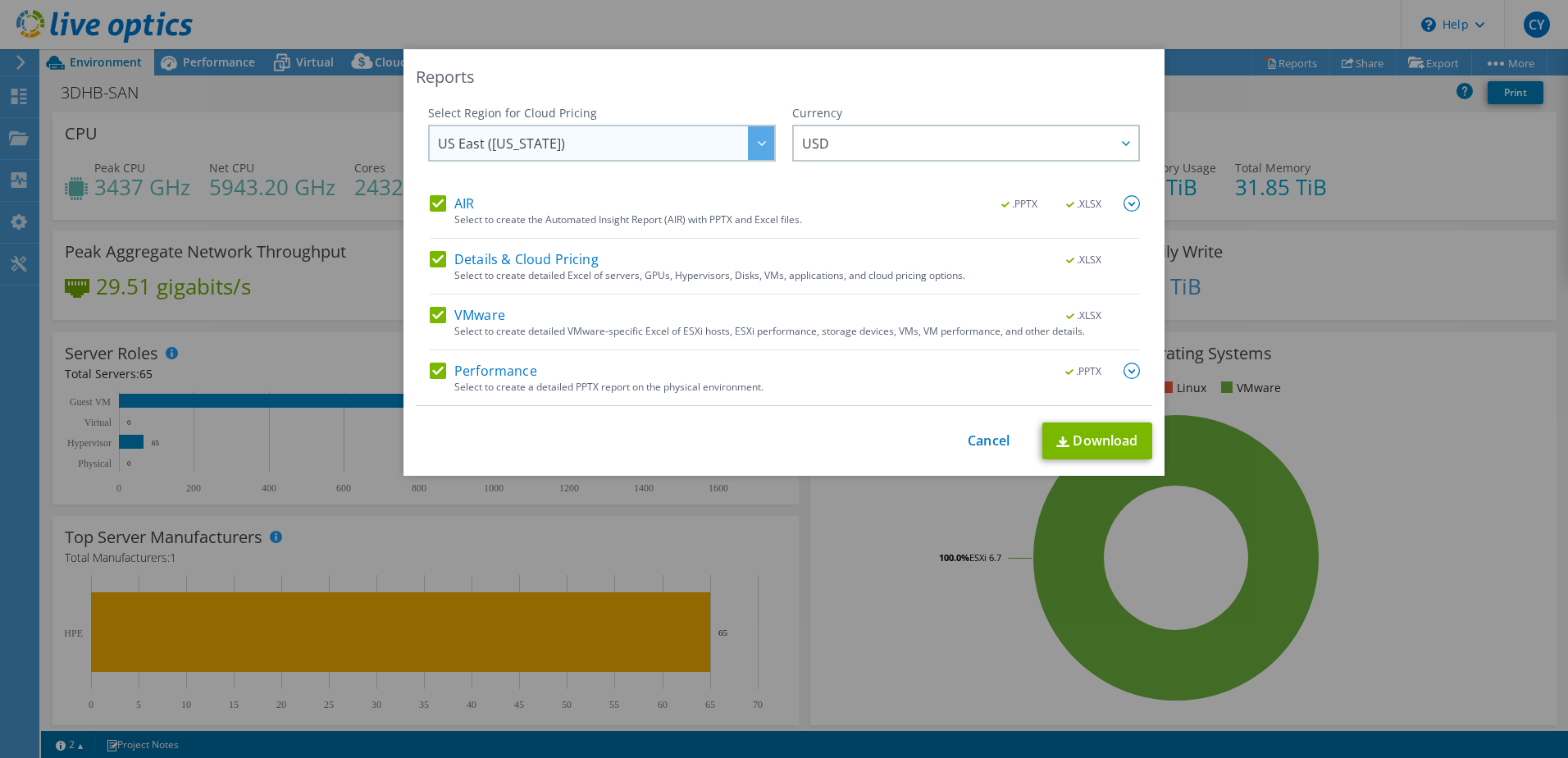
click at [758, 150] on div at bounding box center [761, 142] width 26 height 34
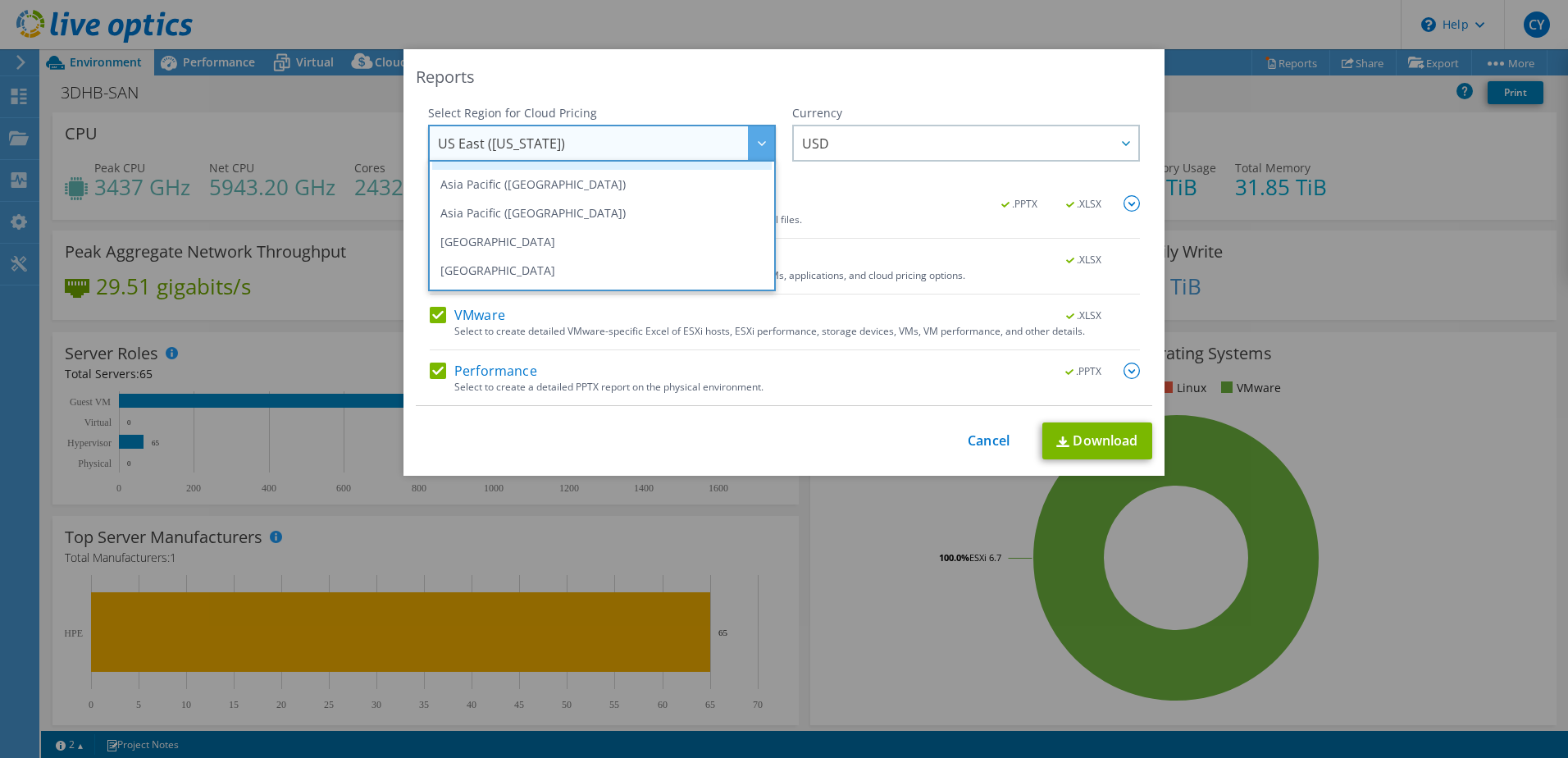
scroll to position [58, 0]
click at [526, 265] on li "Australia" at bounding box center [602, 264] width 340 height 28
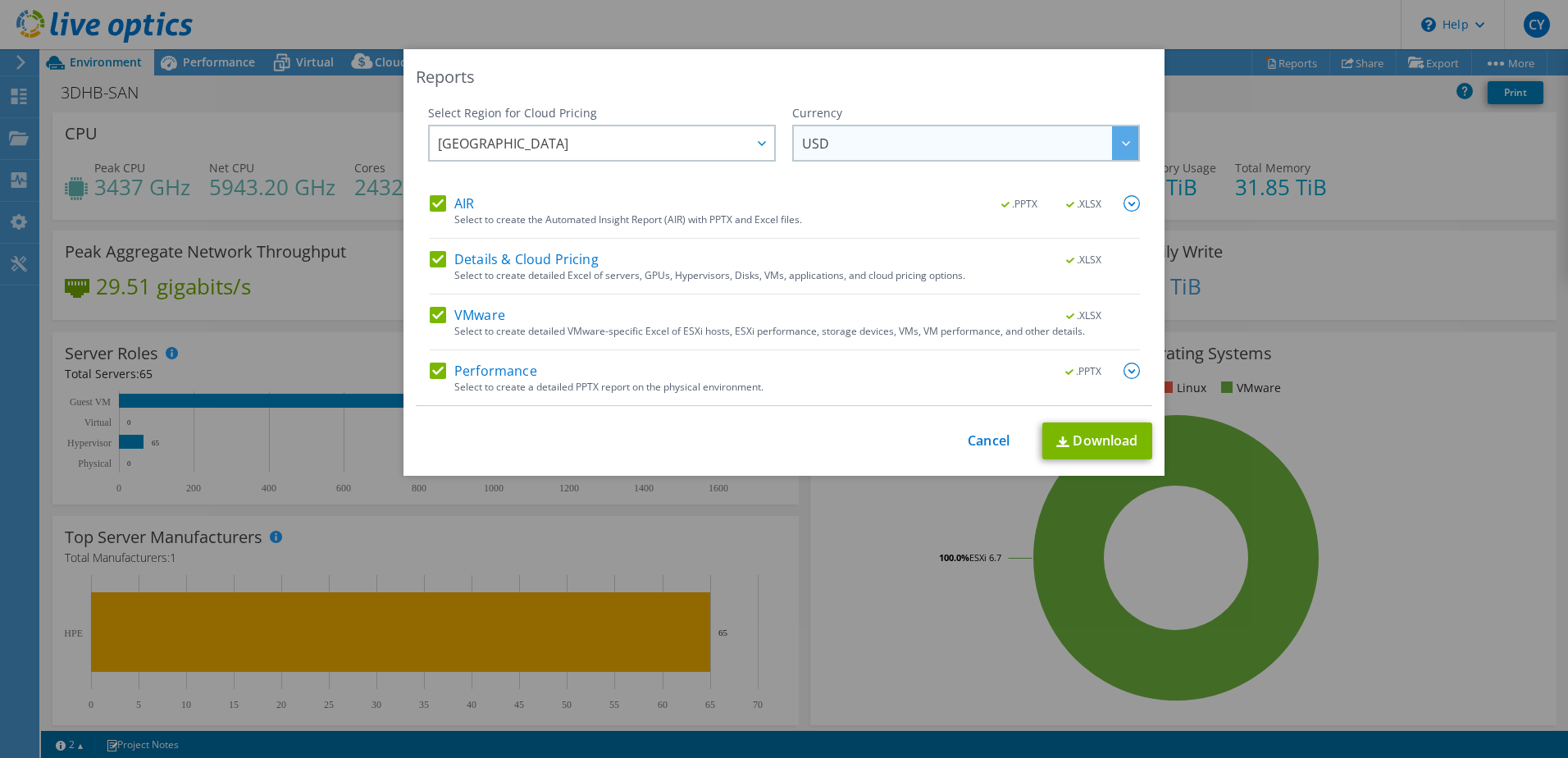
click at [873, 142] on span "USD" at bounding box center [970, 142] width 336 height 34
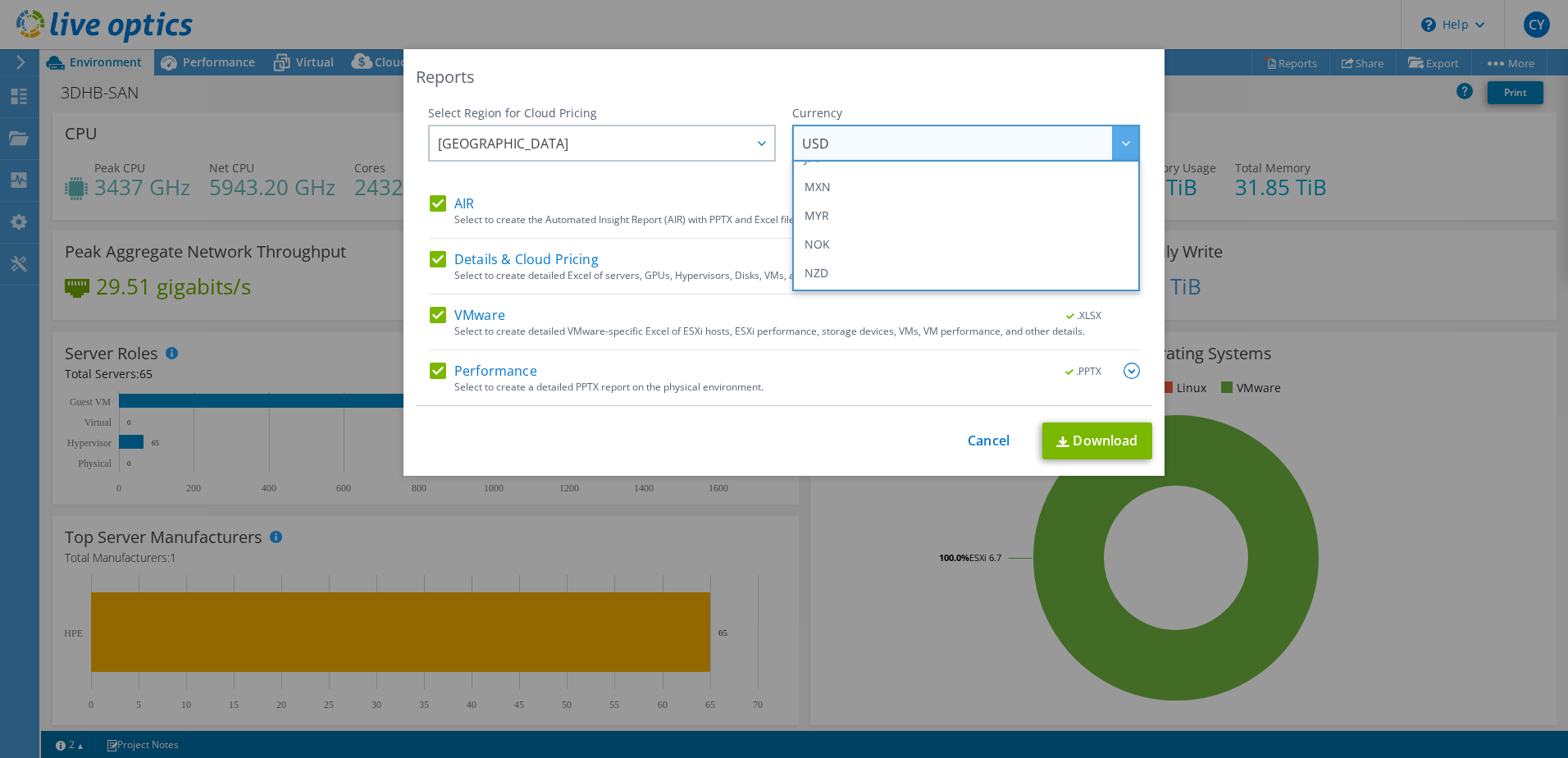
scroll to position [410, 0]
click at [864, 252] on li "NZD" at bounding box center [967, 256] width 340 height 28
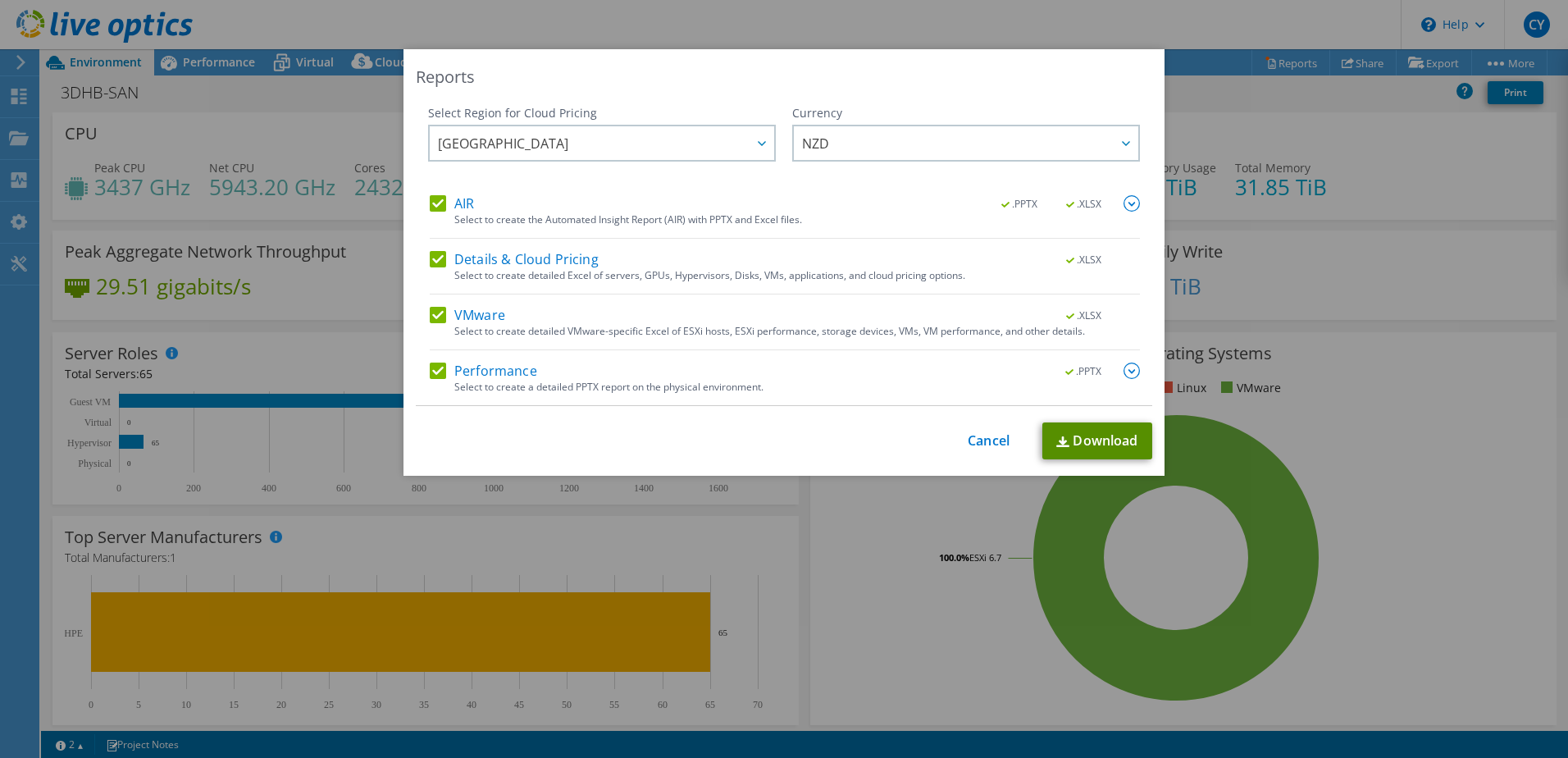
click at [1102, 446] on link "Download" at bounding box center [1097, 441] width 110 height 37
click at [978, 438] on link "Cancel" at bounding box center [988, 441] width 42 height 16
